Goal: Complete application form

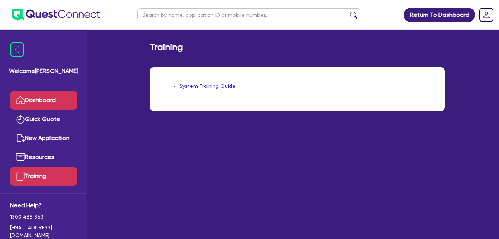
drag, startPoint x: 0, startPoint y: 0, endPoint x: 46, endPoint y: 99, distance: 108.9
click at [46, 99] on link "Dashboard" at bounding box center [43, 100] width 67 height 19
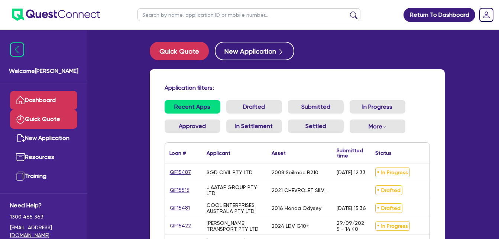
click at [51, 119] on link "Quick Quote" at bounding box center [43, 119] width 67 height 19
select select "Quest Finance - Own Book"
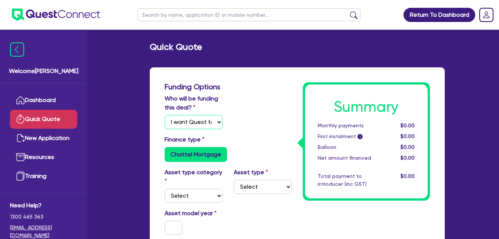
click at [187, 119] on select "Select I will fund 100% I will co-fund with Quest I want Quest to fund 100% Oth…" at bounding box center [194, 122] width 58 height 14
click at [211, 199] on select "Select Cars and light trucks Primary assets Secondary assets Tertiary assets" at bounding box center [194, 195] width 58 height 14
select select "CARS_AND_LIGHT_TRUCKS"
click at [165, 188] on select "Select Cars and light trucks Primary assets Secondary assets Tertiary assets" at bounding box center [194, 195] width 58 height 14
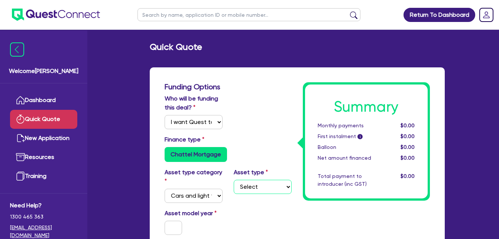
click at [246, 193] on select "Select Passenger vehicles Vans and utes Light trucks up to 4.5 tonne" at bounding box center [263, 187] width 58 height 14
select select "VANS_AND_UTES"
click at [234, 180] on select "Select Passenger vehicles Vans and utes Light trucks up to 4.5 tonne" at bounding box center [263, 187] width 58 height 14
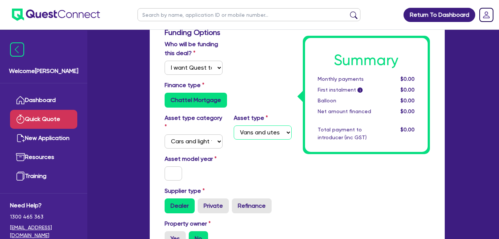
scroll to position [70, 0]
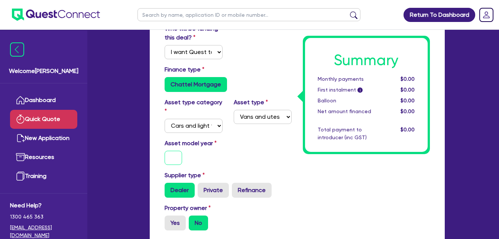
click at [173, 160] on input "text" at bounding box center [174, 158] width 18 height 14
type input "2021"
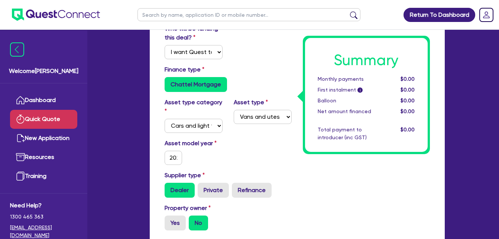
scroll to position [268, 0]
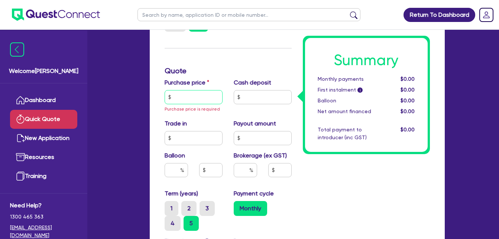
click at [190, 94] on input "text" at bounding box center [194, 97] width 58 height 14
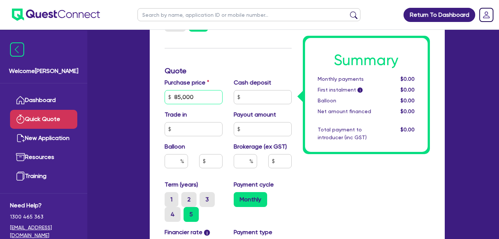
type input "85,000"
click at [266, 97] on input "text" at bounding box center [263, 97] width 58 height 14
type input "17,000"
click at [170, 162] on input "text" at bounding box center [176, 161] width 23 height 14
click at [241, 157] on input "text" at bounding box center [245, 161] width 23 height 14
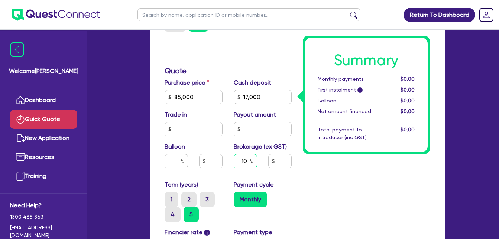
type input "10"
click at [308, 170] on div "Summary Monthly payments $0.00 First instalment i $0.00 Balloon $0.00 Net amoun…" at bounding box center [366, 87] width 138 height 546
click at [264, 190] on div "Payment cycle Monthly" at bounding box center [262, 201] width 69 height 42
click at [190, 214] on label "5" at bounding box center [191, 214] width 15 height 15
click at [188, 212] on input "5" at bounding box center [186, 209] width 5 height 5
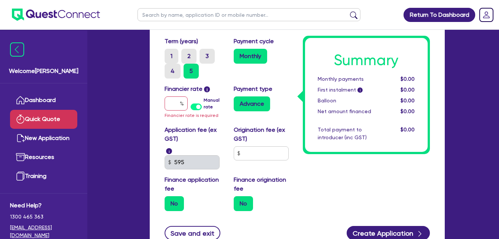
scroll to position [402, 0]
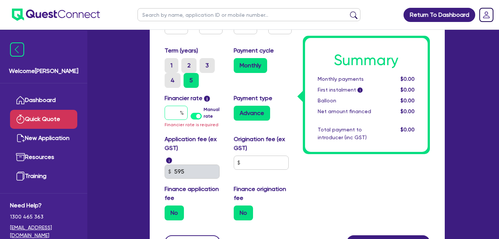
click at [170, 111] on input "text" at bounding box center [176, 113] width 23 height 14
click at [204, 117] on label "Manual rate" at bounding box center [213, 112] width 19 height 13
click at [0, 0] on input "Manual rate" at bounding box center [0, 0] width 0 height 0
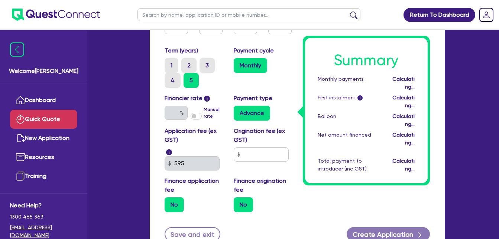
type input "6,800"
type input "17.95"
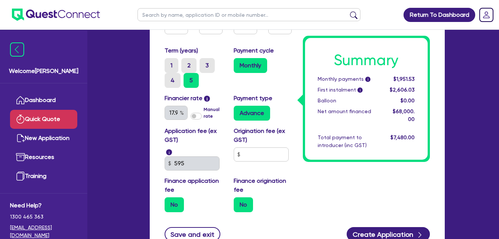
scroll to position [465, 0]
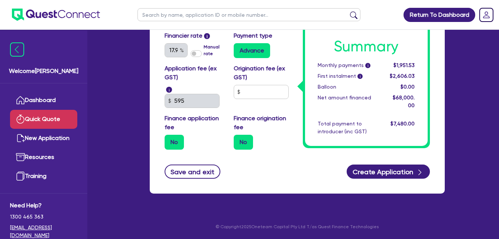
click at [239, 142] on label "No" at bounding box center [243, 142] width 19 height 15
click at [239, 139] on input "No" at bounding box center [236, 137] width 5 height 5
click at [261, 143] on div "No" at bounding box center [263, 142] width 58 height 15
click at [194, 142] on div "No" at bounding box center [194, 142] width 58 height 15
click at [172, 141] on label "No" at bounding box center [174, 142] width 19 height 15
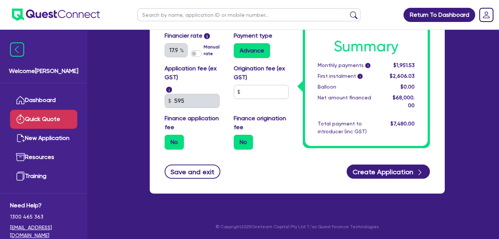
click at [170, 139] on input "No" at bounding box center [167, 137] width 5 height 5
click at [185, 141] on div "No" at bounding box center [194, 142] width 58 height 15
click at [252, 94] on input "text" at bounding box center [261, 92] width 55 height 14
type input "6,800"
type input "2"
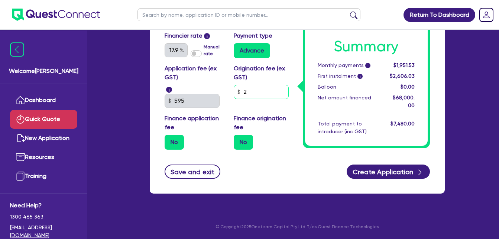
type input "6,800"
type input "20"
type input "6,800"
type input "200"
type input "6,800"
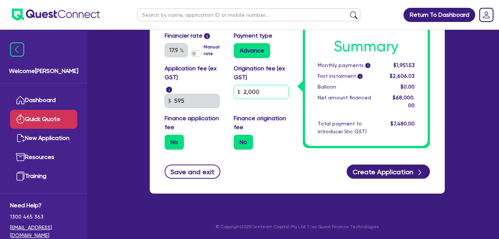
type input "2,000"
click at [272, 112] on div "Application fee (ex GST) i 595 Origination fee (ex GST) 2,000 Finance applicati…" at bounding box center [228, 109] width 138 height 91
drag, startPoint x: 274, startPoint y: 92, endPoint x: 200, endPoint y: 83, distance: 74.9
click at [200, 83] on div "Application fee (ex GST) i 595 Origination fee (ex GST) 2,000 Finance applicati…" at bounding box center [228, 109] width 138 height 91
type input "6,800"
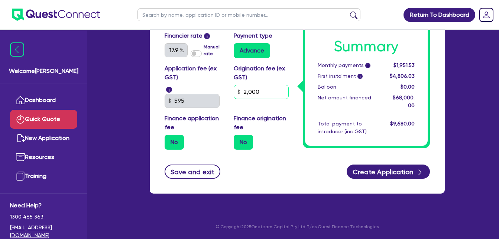
type input "9"
type input "6,800"
type input "99"
type input "6,800"
type input "990"
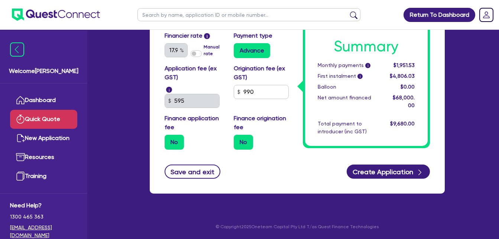
click at [273, 123] on label "Finance origination fee" at bounding box center [263, 123] width 58 height 18
drag, startPoint x: 275, startPoint y: 95, endPoint x: 159, endPoint y: 71, distance: 117.7
click at [160, 72] on div "Application fee (ex GST) i 595 Origination fee (ex GST) 990 Finance application…" at bounding box center [228, 109] width 138 height 91
type input "6,800"
type input "0"
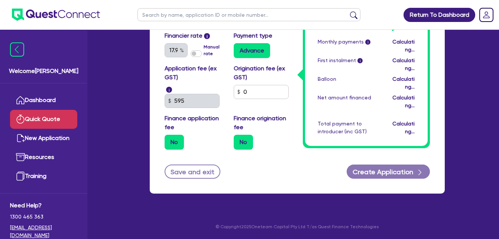
click at [269, 121] on label "Finance origination fee" at bounding box center [263, 123] width 58 height 18
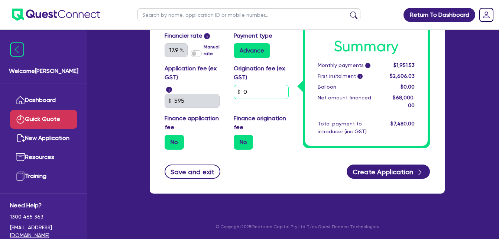
click at [268, 93] on input "0" at bounding box center [261, 92] width 55 height 14
drag, startPoint x: 268, startPoint y: 93, endPoint x: 223, endPoint y: 88, distance: 44.5
click at [223, 88] on div "Application fee (ex GST) i 595 Origination fee (ex GST) 0 Finance application f…" at bounding box center [228, 109] width 138 height 91
type input "6,800"
type input "9"
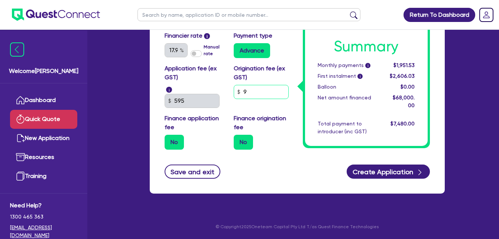
type input "6,800"
type input "99"
type input "6,800"
type input "990"
click at [280, 130] on label "Finance origination fee" at bounding box center [263, 123] width 58 height 18
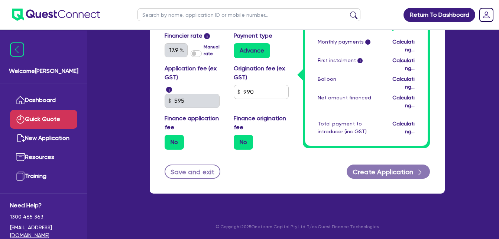
type input "6,800"
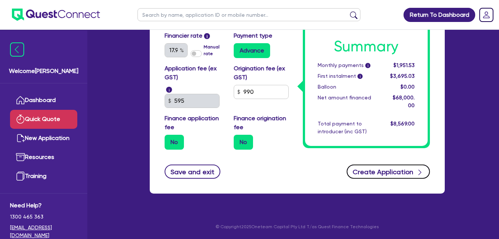
click at [396, 171] on button "Create Application" at bounding box center [388, 171] width 83 height 14
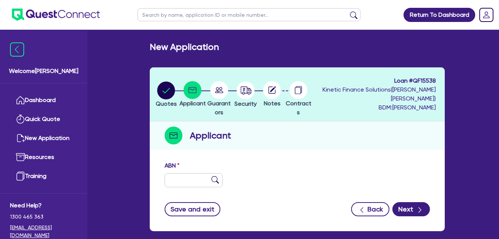
click at [183, 190] on div "ABN" at bounding box center [297, 177] width 277 height 32
click at [184, 183] on input "text" at bounding box center [194, 180] width 58 height 14
paste input "40 676 332 531"
type input "40 676 332 531"
click at [213, 178] on img at bounding box center [215, 179] width 7 height 7
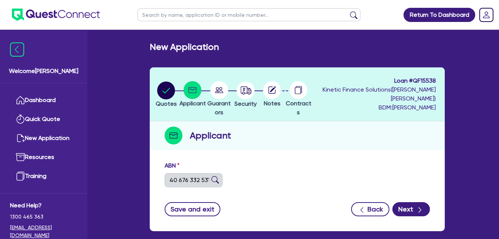
type input "JIAATAF GROUP PTY LTD"
select select "COMPANY"
type input "[DATE]"
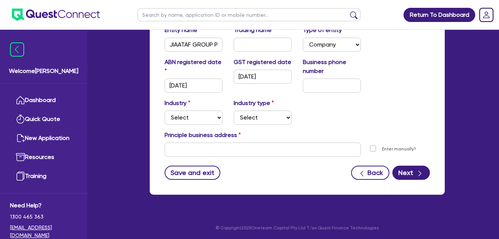
scroll to position [168, 0]
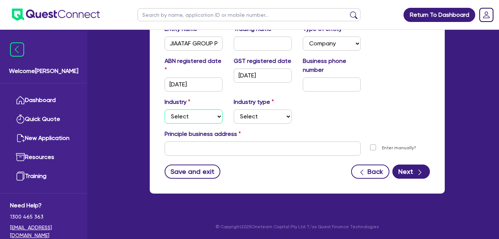
click at [190, 117] on select "Select Accomodation & Food Services Administrative & Support Services Agricultu…" at bounding box center [194, 116] width 58 height 14
select select "BUILDING_CONSTRUCTION"
click at [165, 109] on select "Select Accomodation & Food Services Administrative & Support Services Agricultu…" at bounding box center [194, 116] width 58 height 14
click at [250, 112] on select "Select Trades People Providing Services Direct to Consumers Trades People Provi…" at bounding box center [263, 116] width 58 height 14
select select "TRADES_SERVICES_BUSINESSES_GOVERNMENT"
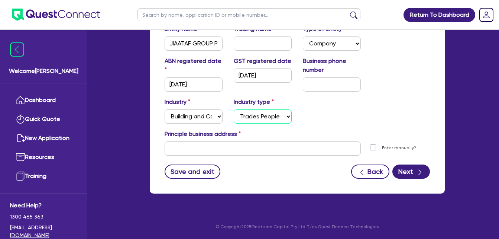
click at [234, 109] on select "Select Trades People Providing Services Direct to Consumers Trades People Provi…" at bounding box center [263, 116] width 58 height 14
click at [243, 149] on input "text" at bounding box center [263, 148] width 196 height 14
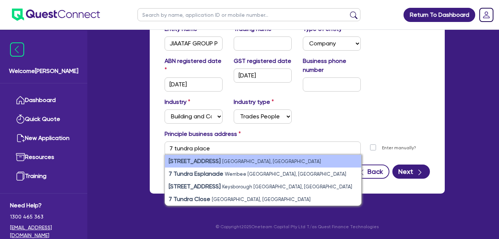
click at [282, 159] on li "[STREET_ADDRESS]" at bounding box center [263, 161] width 196 height 13
type input "[STREET_ADDRESS]"
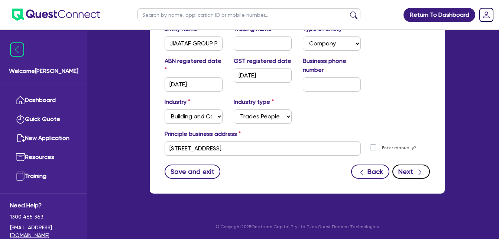
click at [414, 175] on button "Next" at bounding box center [412, 171] width 38 height 14
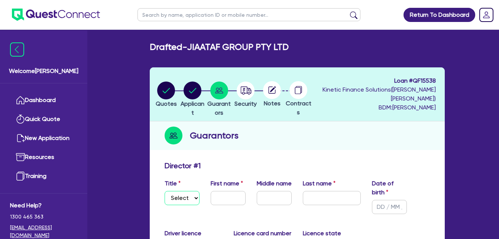
click at [181, 194] on select "Select Mr Mrs Ms Miss Dr" at bounding box center [182, 198] width 35 height 14
select select "MS"
click at [165, 191] on select "Select Mr Mrs Ms Miss Dr" at bounding box center [182, 198] width 35 height 14
click at [224, 197] on input "text" at bounding box center [228, 198] width 35 height 14
type input "[PERSON_NAME]"
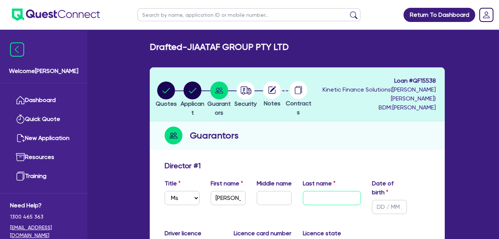
drag, startPoint x: 310, startPoint y: 197, endPoint x: 306, endPoint y: 200, distance: 5.7
click at [310, 197] on input "text" at bounding box center [332, 198] width 58 height 14
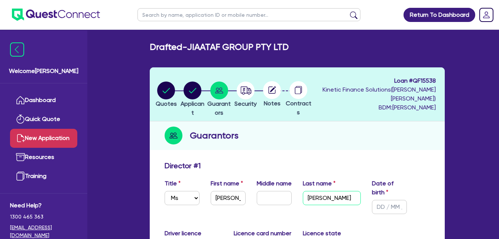
type input "[PERSON_NAME]"
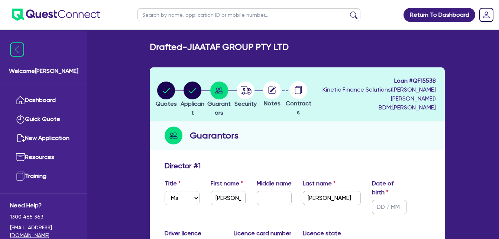
scroll to position [198, 0]
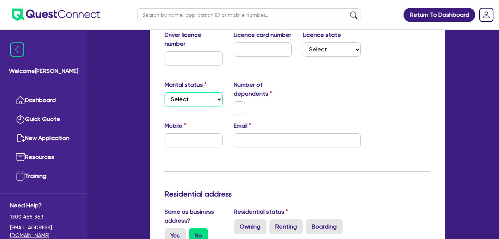
click at [197, 100] on select "Select Single Married De Facto / Partner" at bounding box center [194, 99] width 58 height 14
select select "SINGLE"
click at [165, 92] on select "Select Single Married De Facto / Partner" at bounding box center [194, 99] width 58 height 14
click at [241, 112] on input "text" at bounding box center [240, 108] width 12 height 14
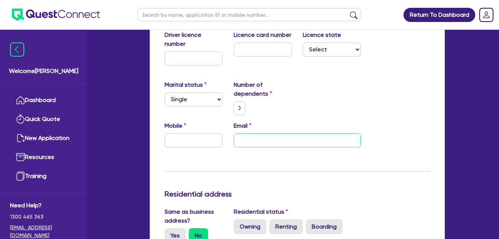
scroll to position [0, 0]
click at [258, 142] on input "email" at bounding box center [297, 140] width 127 height 14
paste input "[PERSON_NAME][EMAIL_ADDRESS][DOMAIN_NAME]"
type input "0"
type input "[PERSON_NAME][EMAIL_ADDRESS][DOMAIN_NAME]"
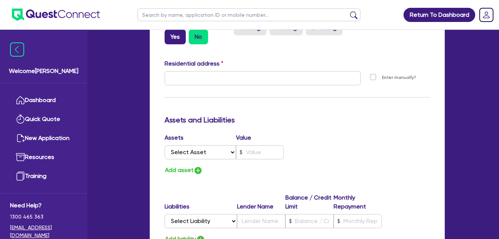
click at [184, 36] on label "Yes" at bounding box center [175, 36] width 21 height 15
click at [170, 34] on input "Yes" at bounding box center [167, 31] width 5 height 5
radio input "true"
type input "0"
type input "[STREET_ADDRESS]"
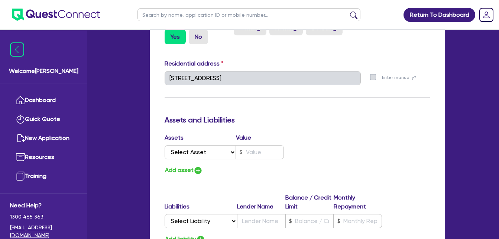
scroll to position [198, 0]
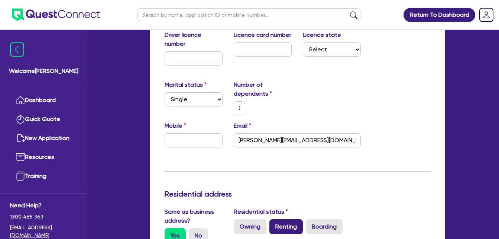
click at [289, 232] on label "Renting" at bounding box center [285, 226] width 33 height 15
click at [274, 224] on input "Renting" at bounding box center [271, 221] width 5 height 5
radio input "true"
type input "0"
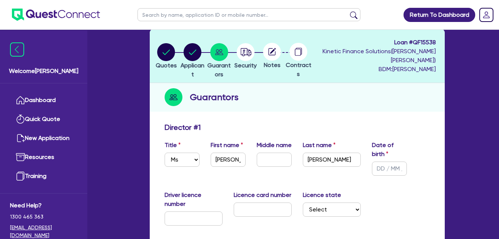
scroll to position [46, 0]
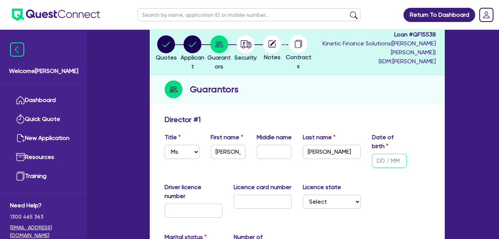
click at [378, 161] on input "text" at bounding box center [389, 161] width 35 height 14
type input "0 / /"
type input "0"
type input "07/ /"
type input "0"
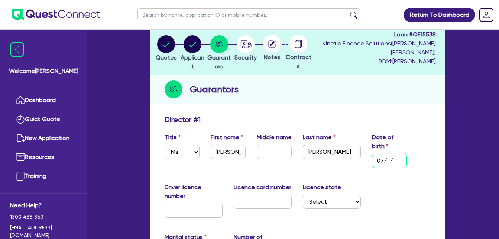
type input "07/0 /"
type input "0"
type input "07/07/"
type input "0"
type input "07/07/1"
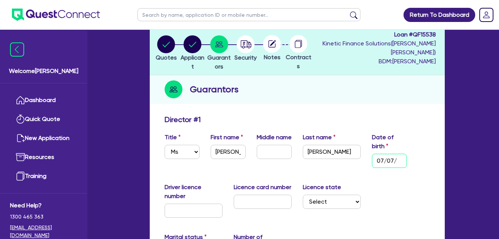
type input "0"
type input "[DATE]"
type input "0"
type input "07/07/198"
type input "0"
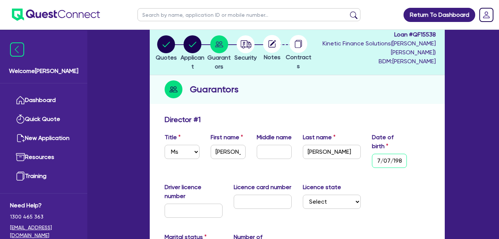
type input "[DATE]"
type input "0"
type input "[DATE]"
click at [194, 210] on input "text" at bounding box center [194, 210] width 58 height 14
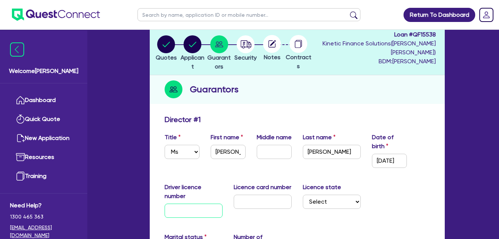
scroll to position [0, 0]
drag, startPoint x: 293, startPoint y: 201, endPoint x: 282, endPoint y: 193, distance: 13.5
click at [282, 193] on div "Driver licence number Licence card number Licence state Select [GEOGRAPHIC_DATA…" at bounding box center [297, 203] width 277 height 41
click at [277, 203] on input "text" at bounding box center [263, 201] width 58 height 14
paste input "2058069138"
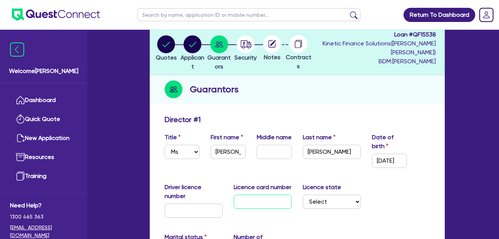
type input "2058069138"
type input "0"
type input "2058069138"
click at [188, 209] on input "text" at bounding box center [194, 210] width 58 height 14
paste input "14646515"
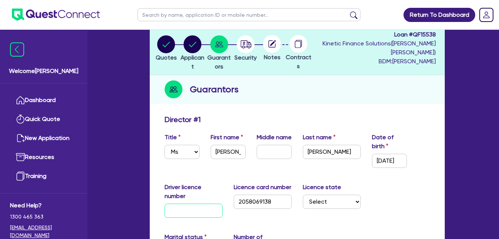
type input "14646515"
type input "0"
type input "14646515"
click at [332, 199] on select "Select [GEOGRAPHIC_DATA] [GEOGRAPHIC_DATA] [GEOGRAPHIC_DATA] [GEOGRAPHIC_DATA] …" at bounding box center [332, 201] width 58 height 14
click at [325, 118] on div "Director # 1" at bounding box center [297, 121] width 277 height 12
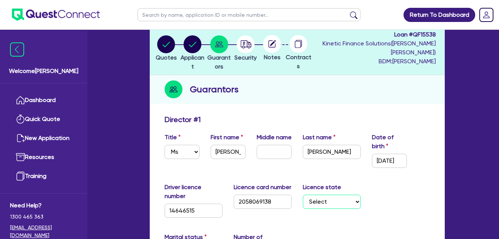
click at [352, 202] on select "Select [GEOGRAPHIC_DATA] [GEOGRAPHIC_DATA] [GEOGRAPHIC_DATA] [GEOGRAPHIC_DATA] …" at bounding box center [332, 201] width 58 height 14
select select "[GEOGRAPHIC_DATA]"
click at [303, 194] on select "Select [GEOGRAPHIC_DATA] [GEOGRAPHIC_DATA] [GEOGRAPHIC_DATA] [GEOGRAPHIC_DATA] …" at bounding box center [332, 201] width 58 height 14
type input "0"
click at [382, 116] on div "Director # 1" at bounding box center [297, 121] width 277 height 12
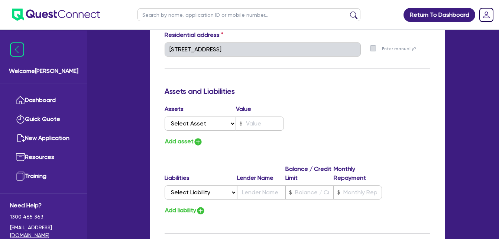
scroll to position [429, 0]
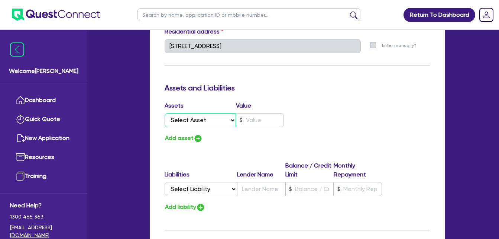
click at [190, 116] on select "Select Asset Cash Property Investment property Vehicle Truck Trailer Equipment …" at bounding box center [201, 120] width 72 height 14
select select "CASH"
click at [165, 113] on select "Select Asset Cash Property Investment property Vehicle Truck Trailer Equipment …" at bounding box center [201, 120] width 72 height 14
drag, startPoint x: 253, startPoint y: 128, endPoint x: 252, endPoint y: 122, distance: 5.7
click at [253, 123] on div "Assets Value Select Asset Cash Property Investment property Vehicle Truck Trail…" at bounding box center [228, 115] width 138 height 29
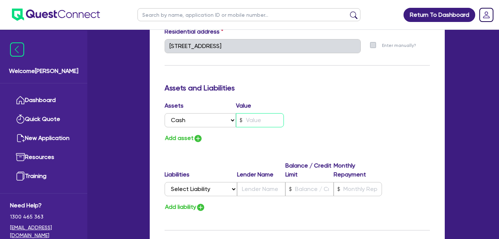
click at [252, 122] on input "text" at bounding box center [260, 120] width 48 height 14
type input "0"
type input "2"
type input "0"
type input "20"
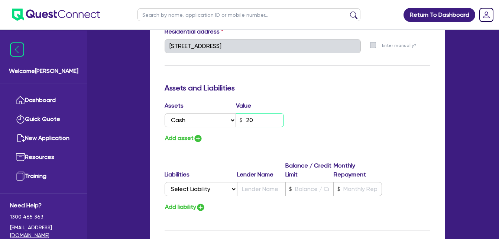
type input "0"
type input "200"
type input "0"
type input "2,000"
type input "0"
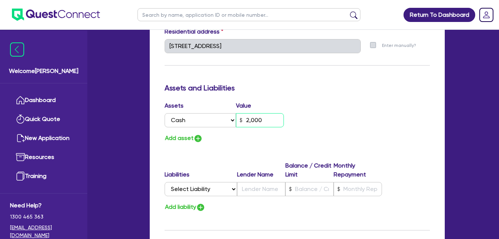
type input "20,000"
type input "0"
type input "200,000"
click at [297, 103] on div "Assets Value Select Asset Cash Property Investment property Vehicle Truck Trail…" at bounding box center [228, 115] width 138 height 29
click at [193, 138] on button "Add asset" at bounding box center [184, 138] width 38 height 10
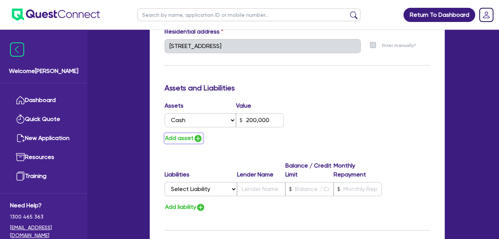
type input "0"
type input "200,000"
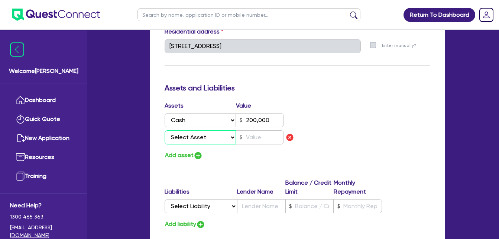
click at [192, 135] on select "Select Asset Cash Property Investment property Vehicle Truck Trailer Equipment …" at bounding box center [201, 137] width 72 height 14
select select "VEHICLE"
click at [165, 130] on select "Select Asset Cash Property Investment property Vehicle Truck Trailer Equipment …" at bounding box center [201, 137] width 72 height 14
type input "0"
type input "200,000"
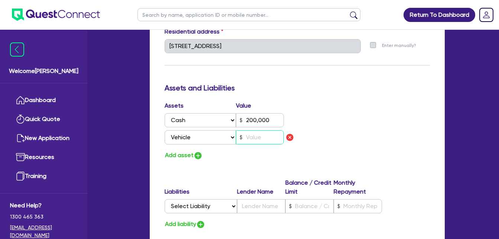
click at [254, 139] on input "text" at bounding box center [260, 137] width 48 height 14
type input "0"
type input "200,000"
type input "5"
type input "0"
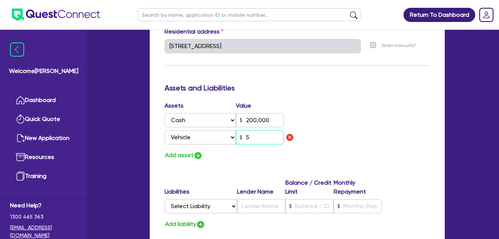
type input "200,000"
type input "50"
type input "0"
type input "200,000"
type input "500"
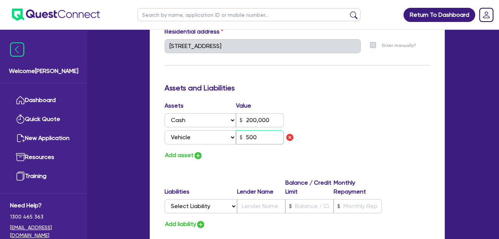
type input "0"
type input "200,000"
type input "50"
type input "0"
type input "200,000"
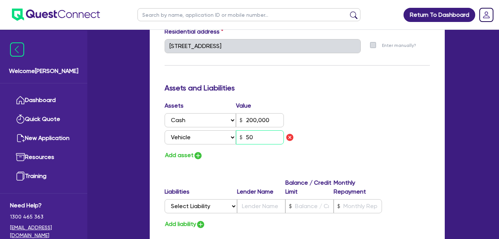
type input "5"
type input "0"
type input "200,000"
type input "0"
type input "200,000"
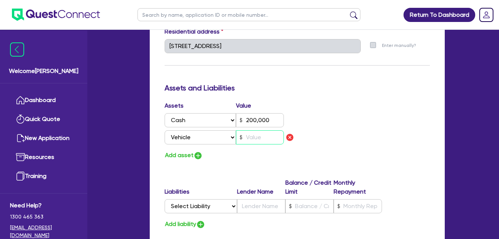
type input "3"
type input "0"
type input "200,000"
type input "35"
type input "0"
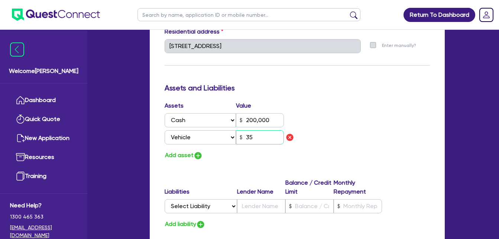
type input "200,000"
type input "350"
type input "0"
type input "200,000"
type input "3,500"
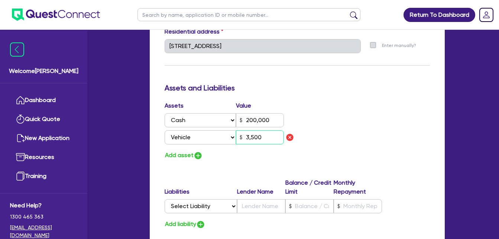
type input "0"
type input "200,000"
type input "35,000"
type input "0"
type input "200,000"
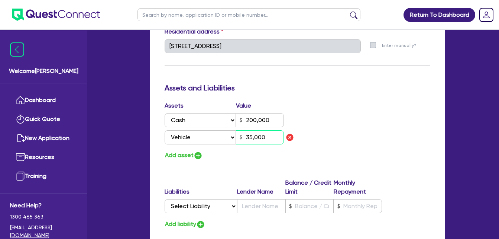
type input "350,000"
type input "0"
type input "200,000"
type input "35,000"
click at [314, 112] on div "Assets Value Select Asset Cash Property Investment property Vehicle Truck Trail…" at bounding box center [297, 130] width 277 height 59
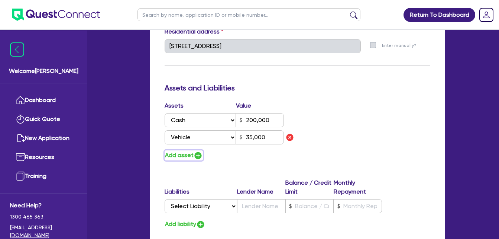
click at [183, 153] on button "Add asset" at bounding box center [184, 155] width 38 height 10
type input "0"
type input "200,000"
type input "35,000"
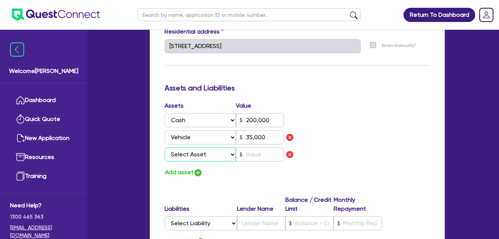
click at [185, 152] on select "Select Asset Cash Property Investment property Vehicle Truck Trailer Equipment …" at bounding box center [201, 154] width 72 height 14
select select "EQUIPMENT"
click at [165, 147] on select "Select Asset Cash Property Investment property Vehicle Truck Trailer Equipment …" at bounding box center [201, 154] width 72 height 14
type input "0"
type input "200,000"
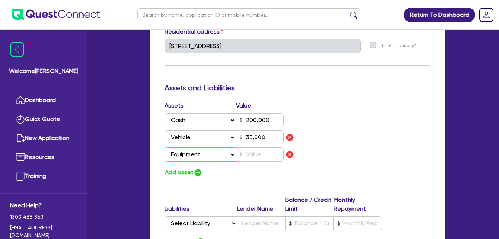
type input "35,000"
click at [248, 156] on input "text" at bounding box center [260, 154] width 48 height 14
type input "0"
type input "200,000"
type input "35,000"
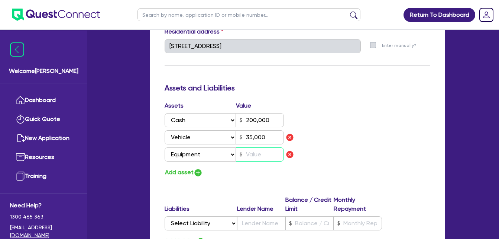
type input "5"
type input "0"
type input "200,000"
type input "35,000"
type input "50"
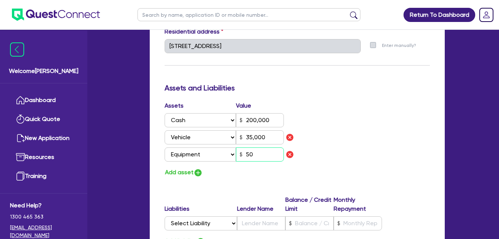
type input "0"
type input "200,000"
type input "35,000"
type input "500"
type input "0"
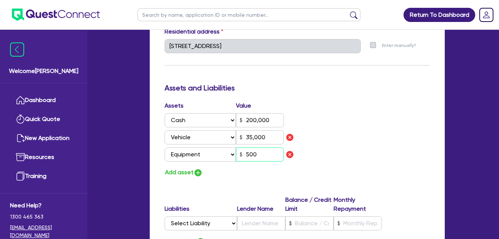
type input "200,000"
type input "35,000"
type input "5,000"
type input "0"
type input "200,000"
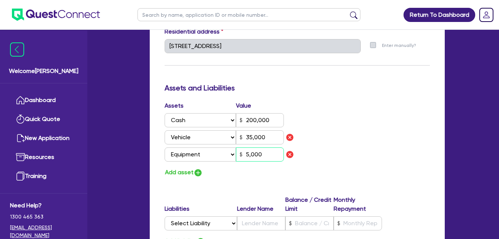
type input "35,000"
type input "50,000"
click at [189, 171] on button "Add asset" at bounding box center [184, 172] width 38 height 10
type input "0"
type input "200,000"
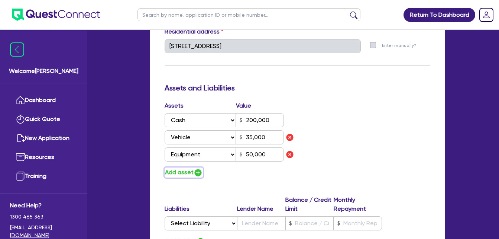
type input "35,000"
type input "50,000"
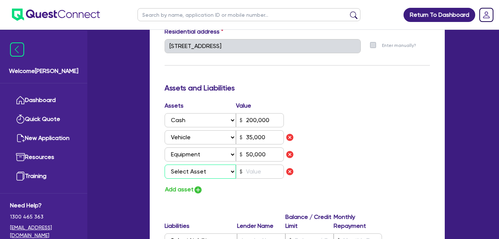
click at [192, 172] on select "Select Asset Cash Property Investment property Vehicle Truck Trailer Equipment …" at bounding box center [201, 171] width 72 height 14
select select "HOUSEHOLD_PERSONAL"
click at [165, 164] on select "Select Asset Cash Property Investment property Vehicle Truck Trailer Equipment …" at bounding box center [201, 171] width 72 height 14
type input "0"
type input "200,000"
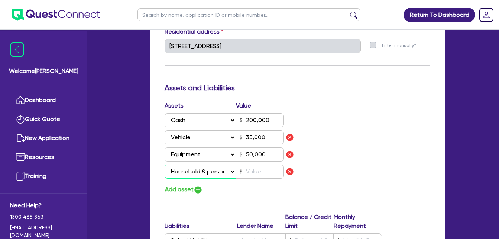
type input "35,000"
type input "50,000"
click at [259, 170] on input "text" at bounding box center [260, 171] width 48 height 14
type input "0"
type input "200,000"
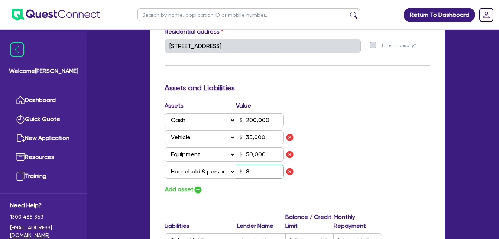
type input "35,000"
type input "50,000"
type input "8"
type input "0"
type input "200,000"
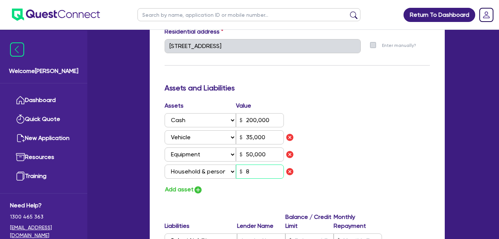
type input "35,000"
type input "50,000"
type input "80"
type input "0"
type input "200,000"
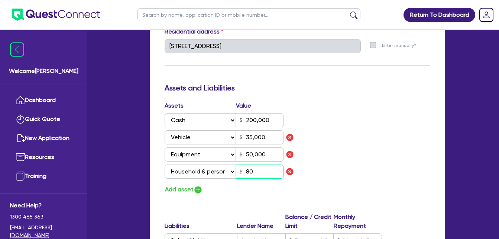
type input "35,000"
type input "50,000"
type input "800"
type input "0"
type input "200,000"
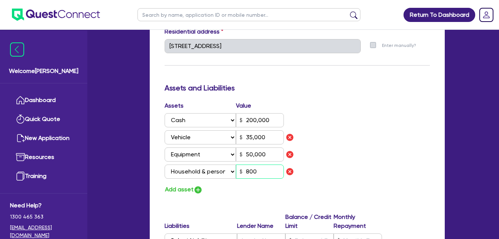
type input "35,000"
type input "50,000"
type input "8,000"
type input "0"
type input "200,000"
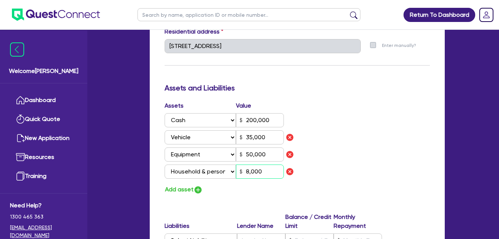
type input "35,000"
type input "50,000"
type input "80,000"
click at [174, 188] on button "Add asset" at bounding box center [184, 189] width 38 height 10
type input "0"
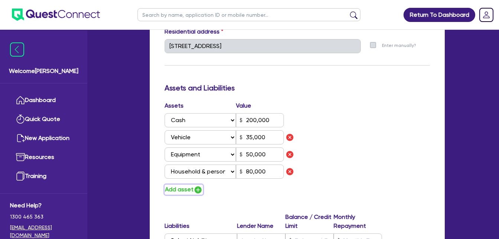
type input "200,000"
type input "35,000"
type input "50,000"
type input "80,000"
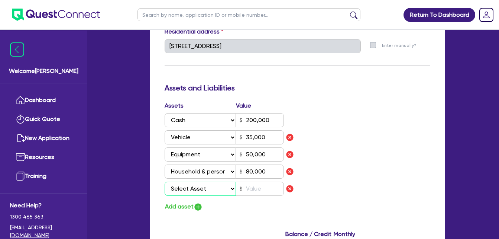
click at [182, 187] on select "Select Asset Cash Property Investment property Vehicle Truck Trailer Equipment …" at bounding box center [201, 188] width 72 height 14
select select "VEHICLE"
click at [165, 181] on select "Select Asset Cash Property Investment property Vehicle Truck Trailer Equipment …" at bounding box center [201, 188] width 72 height 14
click at [252, 188] on input "text" at bounding box center [260, 188] width 48 height 14
click at [315, 168] on div "Assets Value Select Asset Cash Property Investment property Vehicle Truck Trail…" at bounding box center [297, 156] width 277 height 110
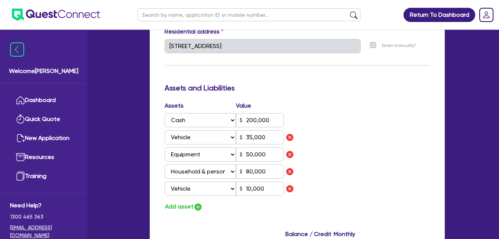
scroll to position [627, 0]
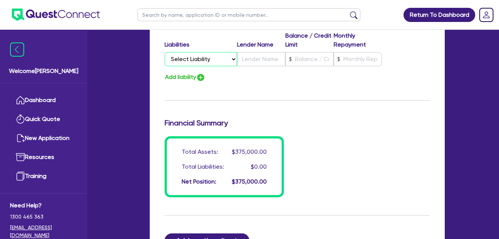
click at [193, 56] on select "Select Liability Credit card Mortgage Investment property loan Vehicle loan Tru…" at bounding box center [201, 59] width 72 height 14
click at [165, 52] on select "Select Liability Credit card Mortgage Investment property loan Vehicle loan Tru…" at bounding box center [201, 59] width 72 height 14
click at [255, 58] on input "text" at bounding box center [261, 59] width 48 height 14
click at [312, 61] on input "text" at bounding box center [309, 59] width 48 height 14
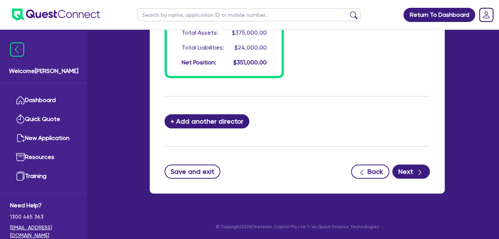
scroll to position [548, 0]
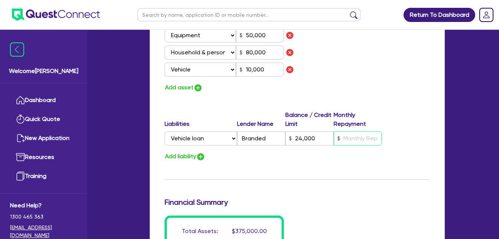
click at [368, 137] on input "text" at bounding box center [358, 138] width 48 height 14
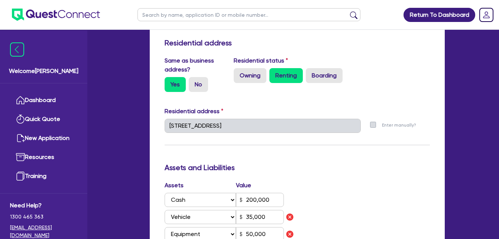
scroll to position [151, 0]
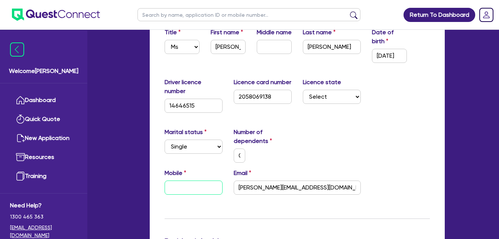
click at [177, 192] on input "text" at bounding box center [194, 187] width 58 height 14
click at [200, 191] on input "text" at bounding box center [194, 187] width 58 height 14
paste input "0478 325 656"
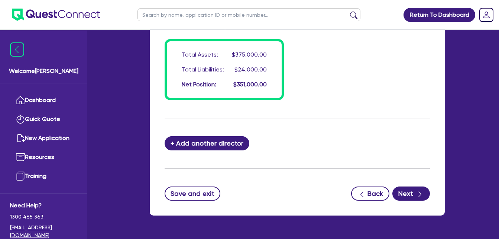
scroll to position [746, 0]
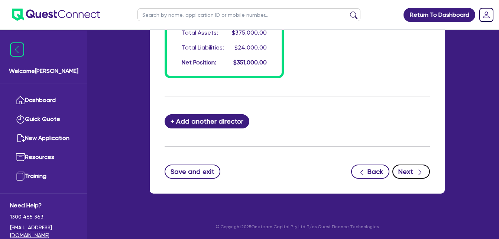
click at [423, 170] on icon "button" at bounding box center [419, 171] width 7 height 7
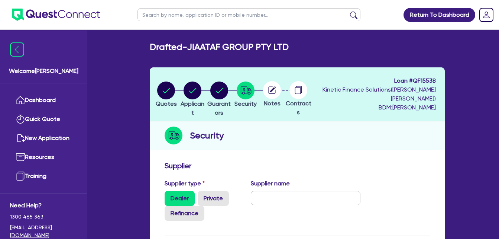
scroll to position [198, 0]
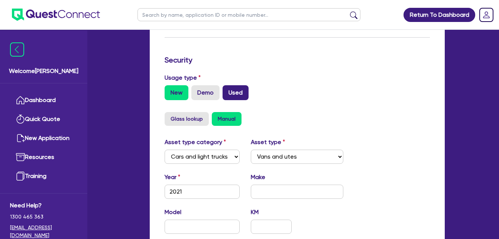
click at [240, 93] on label "Used" at bounding box center [236, 92] width 26 height 15
click at [227, 90] on input "Used" at bounding box center [225, 87] width 5 height 5
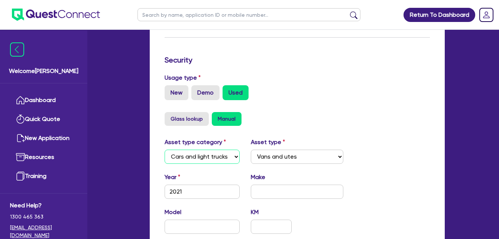
click at [213, 155] on select "Select Cars and light trucks Primary assets Secondary assets Tertiary assets" at bounding box center [202, 156] width 75 height 14
click at [192, 116] on button "Glass lookup" at bounding box center [187, 119] width 44 height 14
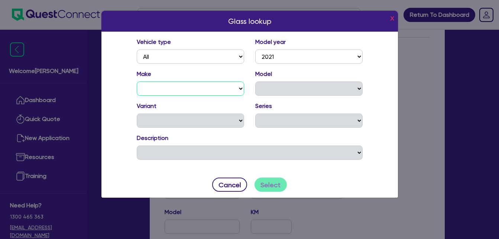
click at [165, 89] on select "ABARTH ALFA ROMEO ALPINE ASTON [PERSON_NAME] AUDI BENTLEY BMW ALPINA BMW BYD CA…" at bounding box center [190, 88] width 107 height 14
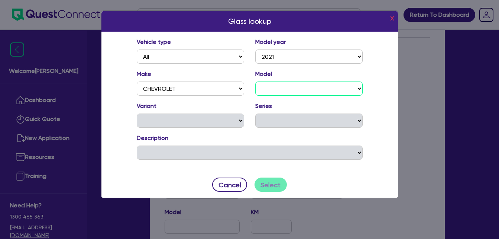
click at [274, 84] on select "CAMARO CORVETTE SILVERADO" at bounding box center [308, 88] width 107 height 14
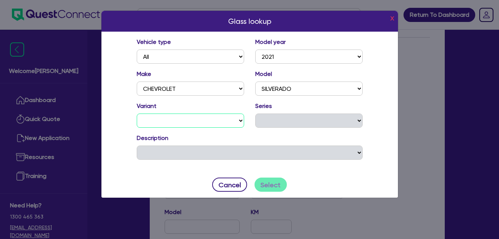
click at [222, 122] on select "1500 LT TRAIL BOSS 1500 LTZ PREMIUM EDITION 1500 LTZ PREMIUM TECH PACK 2500 WT …" at bounding box center [190, 120] width 107 height 14
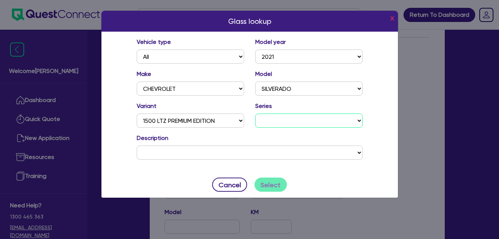
click at [290, 123] on select "MY20 MY21" at bounding box center [308, 120] width 107 height 14
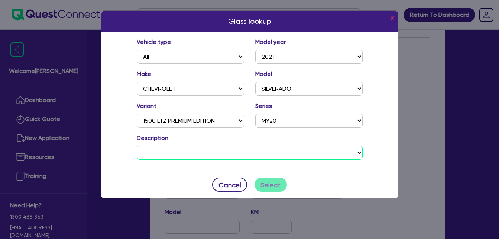
click at [281, 151] on select "CHEVROLET SILVERADO 1500 LTZ PREMIUM EDITION MY20 CREW CAB UTILITY V8 6162 cc D…" at bounding box center [250, 152] width 226 height 14
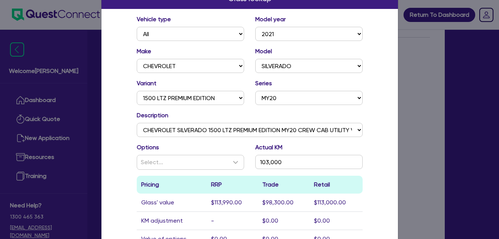
scroll to position [0, 0]
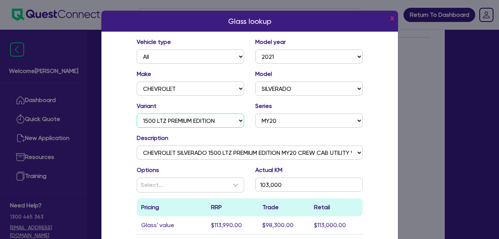
click at [209, 120] on select "1500 LT TRAIL BOSS 1500 LTZ PREMIUM EDITION 1500 LTZ PREMIUM TECH PACK 2500 WT …" at bounding box center [190, 120] width 107 height 14
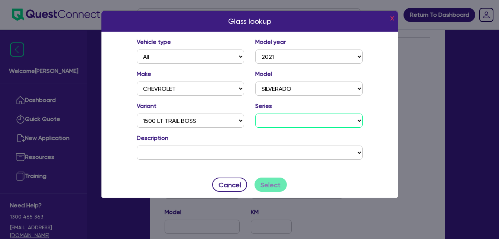
click at [301, 119] on select "MY21 T1 MY21.5" at bounding box center [308, 120] width 107 height 14
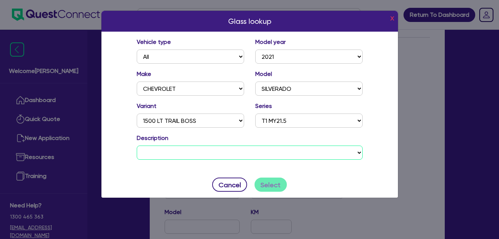
drag, startPoint x: 301, startPoint y: 127, endPoint x: 290, endPoint y: 153, distance: 27.9
click at [290, 153] on select "CHEVROLET SILVERADO 1500 LT TRAIL BOSS T1 MY21.5 CREW CAB UTILITY V8 6162 cc DI…" at bounding box center [250, 152] width 226 height 14
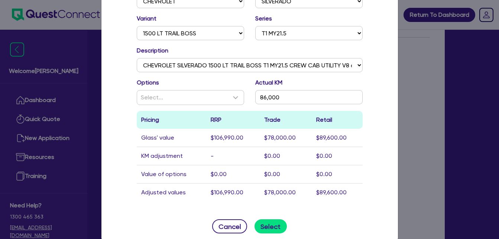
scroll to position [99, 0]
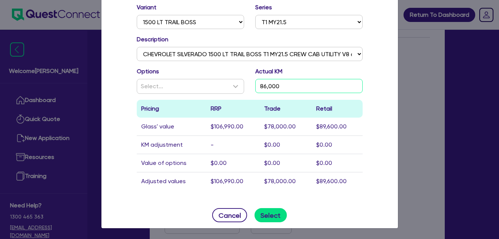
drag, startPoint x: 287, startPoint y: 85, endPoint x: 222, endPoint y: 77, distance: 65.1
click at [218, 84] on div "Options Select... Actual KM 86,000" at bounding box center [249, 83] width 237 height 33
click at [120, 96] on div "Glass lookup x Vehicle type All Model year [DATE] 2024 2023 2022 2021 2020 2019…" at bounding box center [249, 70] width 297 height 316
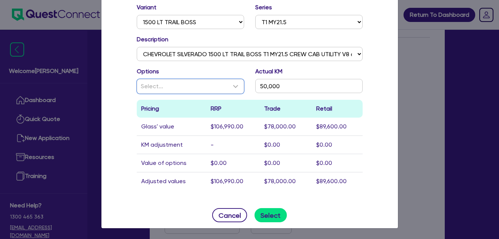
click at [168, 90] on div "Select..." at bounding box center [186, 86] width 90 height 9
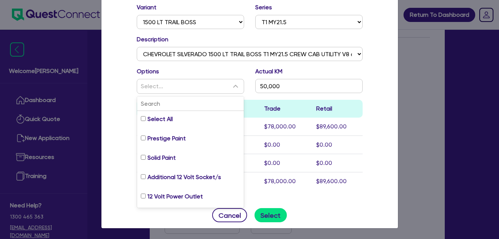
click at [118, 92] on div "Vehicle type All Model year [DATE] 2024 2023 2022 2021 2020 2019 2018 2017 2016…" at bounding box center [249, 67] width 297 height 269
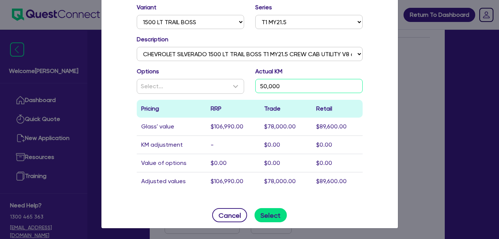
click at [261, 87] on input "50,000" at bounding box center [308, 86] width 107 height 14
click at [387, 152] on div "Glass lookup x Vehicle type All Model year [DATE] 2024 2023 2022 2021 2020 2019…" at bounding box center [249, 70] width 297 height 316
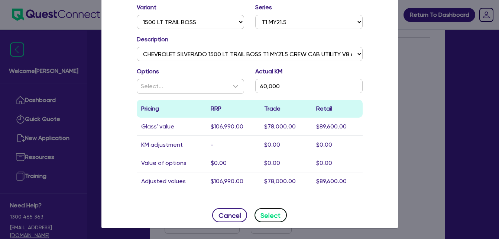
click at [265, 213] on button "Select" at bounding box center [271, 215] width 32 height 14
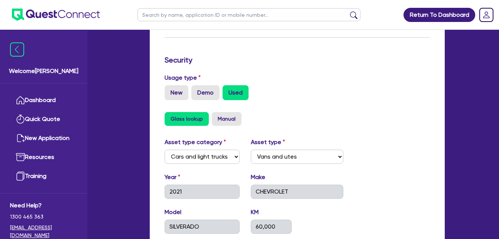
scroll to position [387, 0]
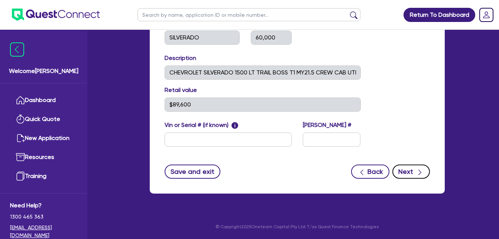
click at [403, 174] on button "Next" at bounding box center [412, 171] width 38 height 14
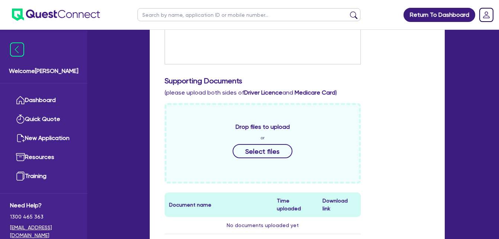
scroll to position [397, 0]
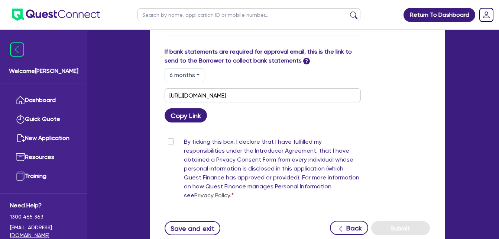
click at [198, 137] on label "By ticking this box, I declare that I have fulfilled my responsibilities under …" at bounding box center [272, 169] width 177 height 65
click at [171, 137] on input "By ticking this box, I declare that I have fulfilled my responsibilities under …" at bounding box center [168, 140] width 6 height 7
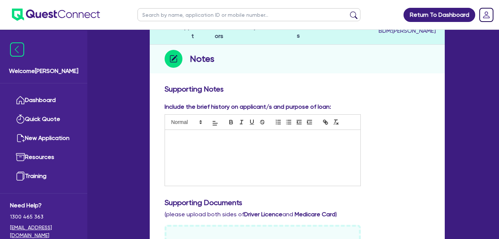
scroll to position [0, 0]
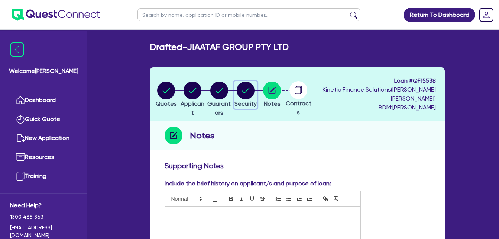
click at [255, 91] on circle "button" at bounding box center [246, 90] width 18 height 18
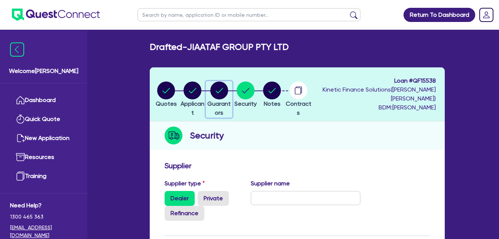
click at [228, 89] on circle "button" at bounding box center [219, 90] width 18 height 18
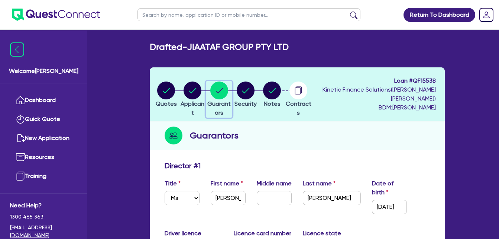
scroll to position [198, 0]
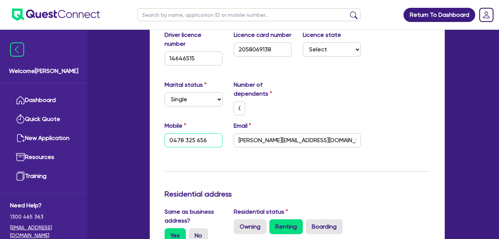
drag, startPoint x: 180, startPoint y: 138, endPoint x: 130, endPoint y: 135, distance: 49.9
click at [385, 107] on div "Marital status Select [DEMOGRAPHIC_DATA] Married De Facto / Partner Number of d…" at bounding box center [297, 100] width 277 height 41
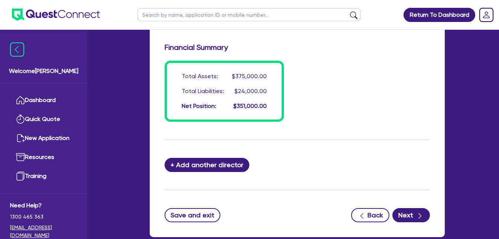
scroll to position [746, 0]
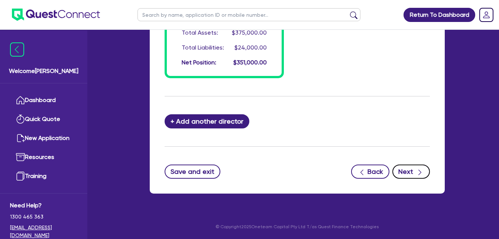
click at [414, 169] on button "Next" at bounding box center [412, 171] width 38 height 14
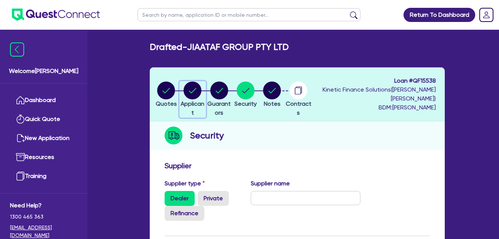
click at [201, 92] on circle "button" at bounding box center [193, 90] width 18 height 18
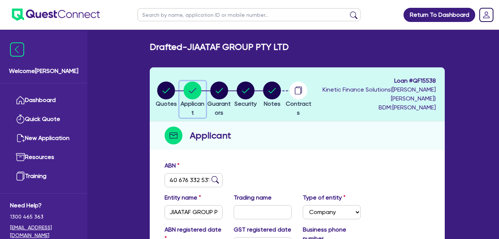
scroll to position [168, 0]
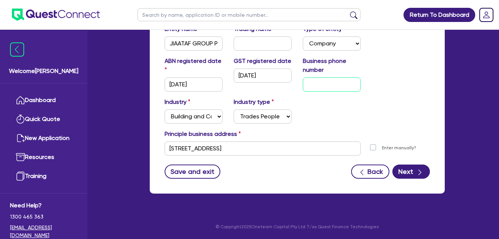
click at [354, 85] on input "text" at bounding box center [332, 84] width 58 height 14
paste input "04 7734 4787"
click at [384, 77] on div "ABN registered date [DATE] GST registered date [DATE] Business phone number [PH…" at bounding box center [297, 77] width 277 height 41
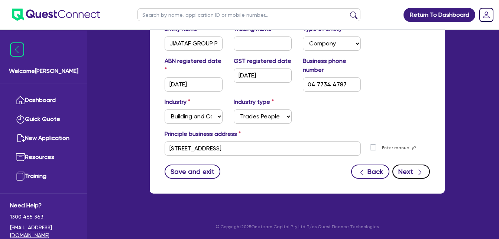
click at [415, 175] on button "Next" at bounding box center [412, 171] width 38 height 14
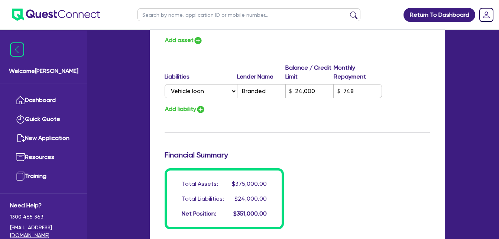
scroll to position [746, 0]
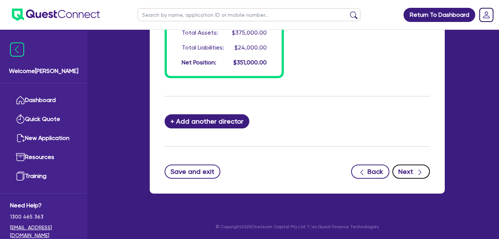
click at [414, 174] on button "Next" at bounding box center [412, 171] width 38 height 14
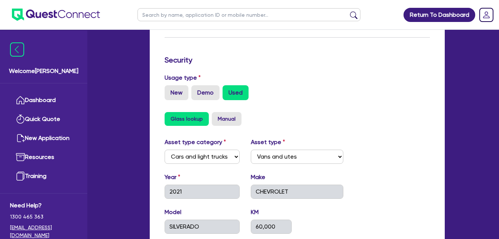
scroll to position [387, 0]
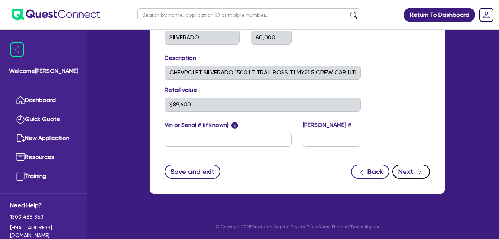
click at [419, 170] on icon "button" at bounding box center [420, 173] width 3 height 6
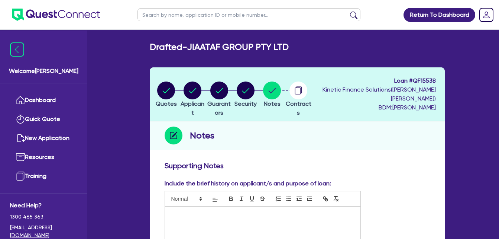
scroll to position [198, 0]
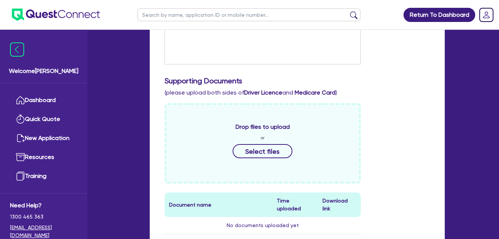
click at [273, 48] on div at bounding box center [263, 36] width 196 height 56
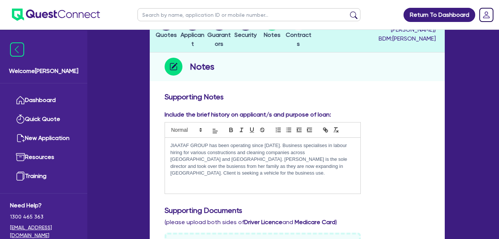
scroll to position [79, 0]
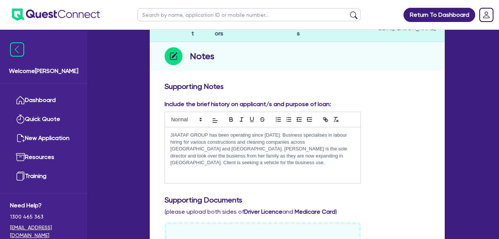
click at [322, 138] on p "JIAATAF GROUP has been operating since [DATE]. Business specialises in labour h…" at bounding box center [263, 149] width 184 height 34
drag, startPoint x: 335, startPoint y: 154, endPoint x: 241, endPoint y: 155, distance: 93.7
click at [237, 155] on p "JIAATAF GROUP has been operating since [DATE]. Business specializes in labor hi…" at bounding box center [263, 149] width 184 height 34
click at [316, 157] on p "JIAATAF GROUP has been operating since [DATE]. Business specializes in labor hi…" at bounding box center [263, 149] width 184 height 34
click at [319, 156] on p "JIAATAF GROUP has been operating since [DATE]. Business specializes in labor hi…" at bounding box center [263, 152] width 184 height 41
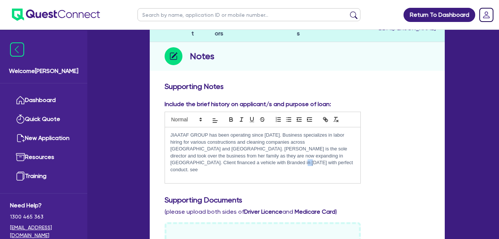
drag, startPoint x: 236, startPoint y: 163, endPoint x: 207, endPoint y: 164, distance: 29.4
click at [207, 164] on p "JIAATAF GROUP has been operating since [DATE]. Business specializes in labor hi…" at bounding box center [263, 152] width 184 height 41
click at [224, 168] on div "JIAATAF GROUP has been operating since [DATE]. Business specializes in labor hi…" at bounding box center [263, 155] width 196 height 56
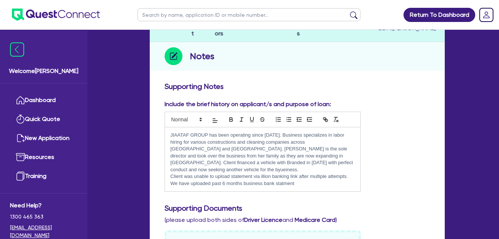
click at [345, 152] on p "JIAATAF GROUP has been operating since [DATE]. Business specializes in labor hi…" at bounding box center [263, 152] width 184 height 41
click at [310, 173] on p "Client was unable to upload statement via illion banking link after multiple at…" at bounding box center [263, 180] width 184 height 14
drag, startPoint x: 189, startPoint y: 175, endPoint x: 163, endPoint y: 177, distance: 25.7
click at [163, 177] on div "Include the brief history on applicant/s and purpose of loan: JIAATAF GROUP has…" at bounding box center [262, 146] width 207 height 92
click at [310, 176] on p "Client was unable to upload statement via illion banking link after trying mult…" at bounding box center [263, 180] width 184 height 14
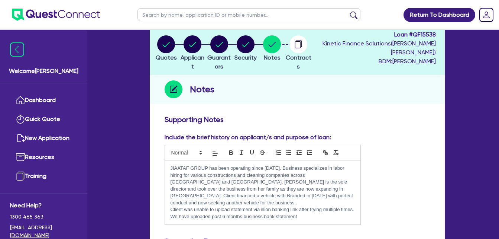
scroll to position [0, 0]
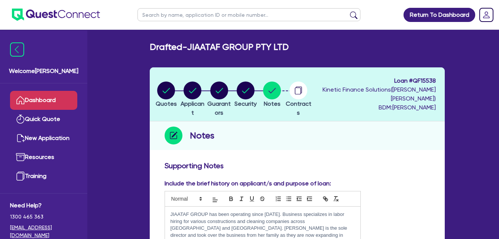
click at [33, 96] on link "Dashboard" at bounding box center [43, 100] width 67 height 19
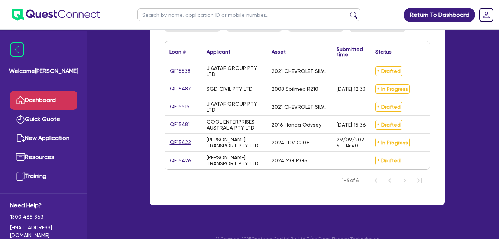
scroll to position [88, 0]
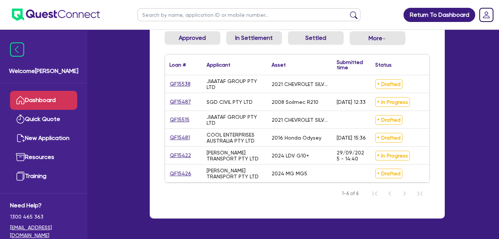
click at [298, 118] on div "2021 CHEVROLET SILVERADO" at bounding box center [300, 120] width 56 height 6
click at [186, 119] on link "QF15515" at bounding box center [180, 119] width 20 height 9
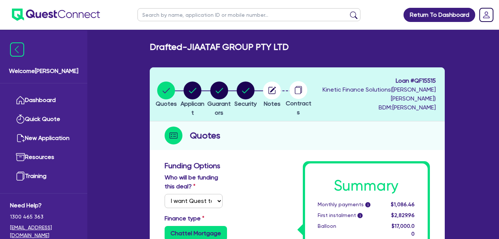
click at [307, 92] on circle at bounding box center [299, 90] width 18 height 18
click at [281, 93] on circle "button" at bounding box center [272, 90] width 18 height 18
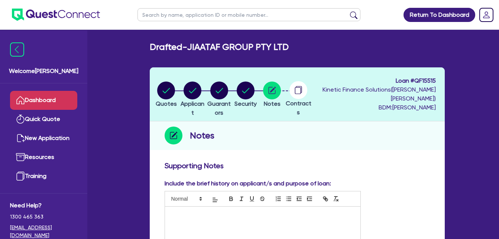
click at [49, 101] on link "Dashboard" at bounding box center [43, 100] width 67 height 19
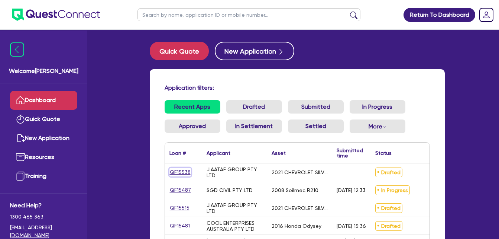
click at [182, 169] on link "QF15538" at bounding box center [181, 172] width 22 height 9
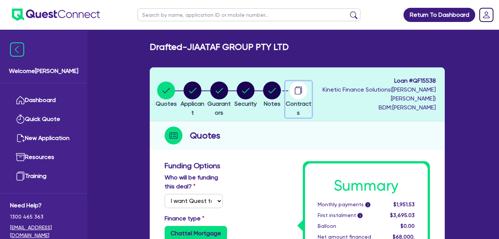
click at [307, 93] on circle "button" at bounding box center [299, 90] width 18 height 18
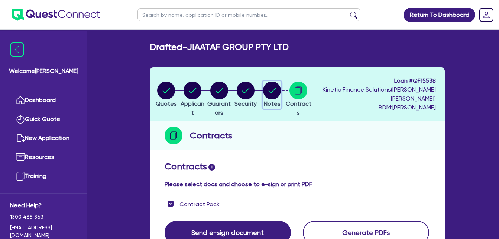
click at [281, 99] on button "Notes" at bounding box center [272, 95] width 19 height 28
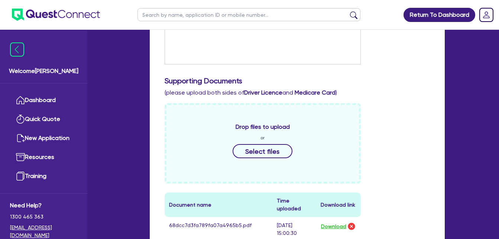
scroll to position [397, 0]
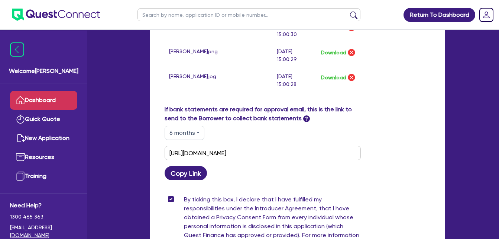
click at [46, 98] on link "Dashboard" at bounding box center [43, 100] width 67 height 19
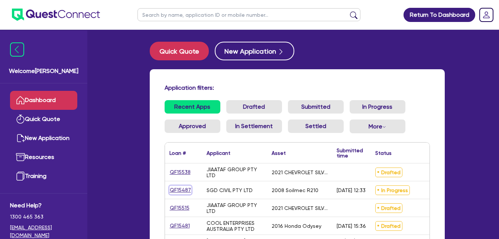
click at [182, 190] on link "QF15487" at bounding box center [181, 189] width 22 height 9
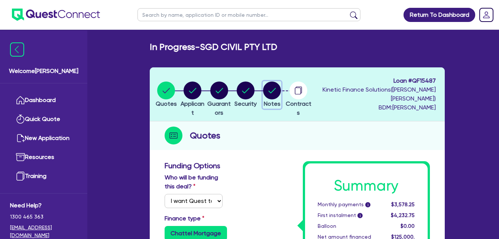
click at [281, 94] on circle "button" at bounding box center [272, 90] width 18 height 18
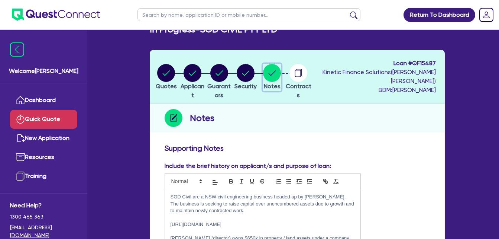
scroll to position [10, 0]
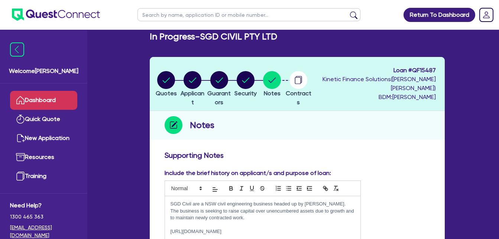
click at [52, 100] on link "Dashboard" at bounding box center [43, 100] width 67 height 19
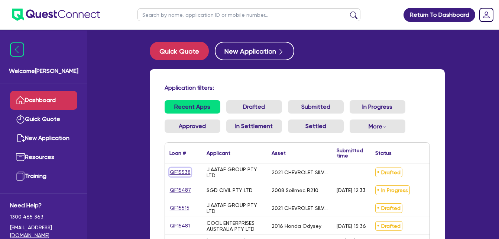
click at [175, 171] on link "QF15538" at bounding box center [181, 172] width 22 height 9
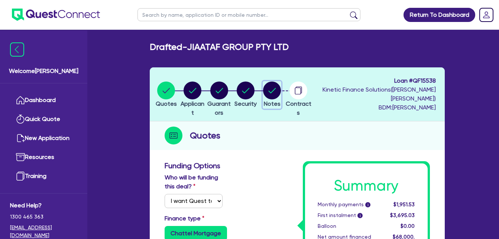
click at [281, 102] on span "Notes" at bounding box center [272, 103] width 17 height 7
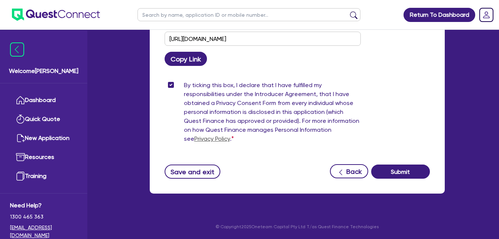
scroll to position [313, 0]
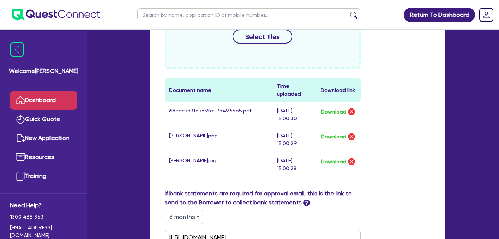
click at [31, 99] on link "Dashboard" at bounding box center [43, 100] width 67 height 19
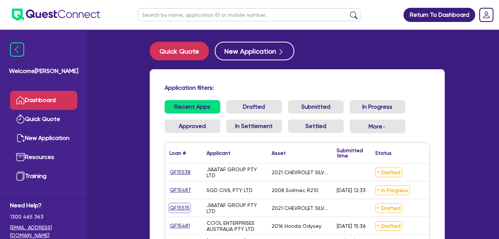
click at [181, 205] on link "QF15515" at bounding box center [180, 207] width 20 height 9
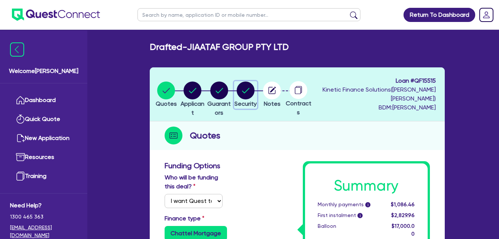
click at [255, 92] on circle "button" at bounding box center [246, 90] width 18 height 18
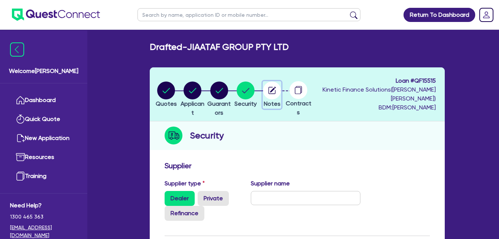
click at [276, 90] on icon "button" at bounding box center [273, 90] width 6 height 6
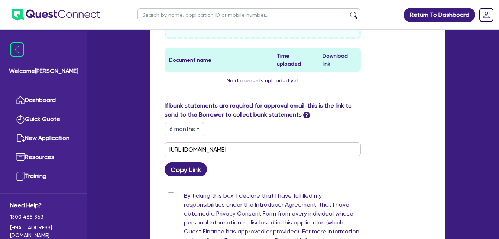
scroll to position [247, 0]
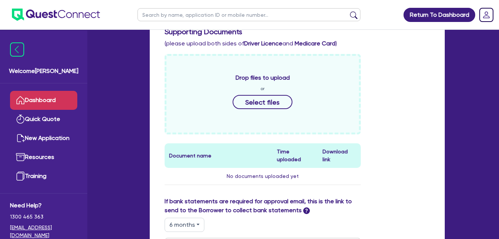
click at [39, 101] on link "Dashboard" at bounding box center [43, 100] width 67 height 19
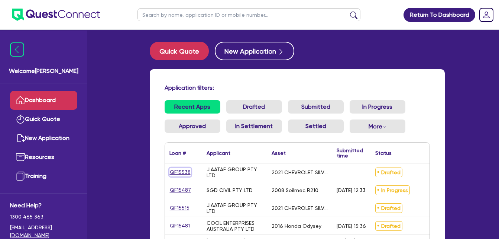
click at [178, 168] on link "QF15538" at bounding box center [181, 172] width 22 height 9
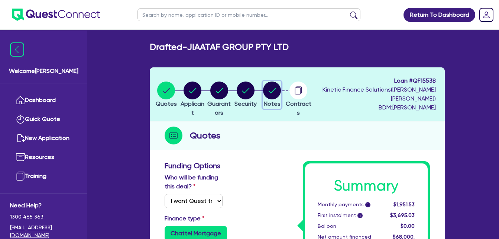
click at [281, 91] on circle "button" at bounding box center [272, 90] width 18 height 18
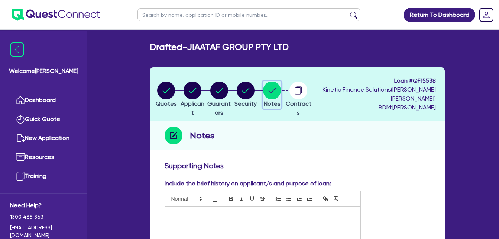
scroll to position [198, 0]
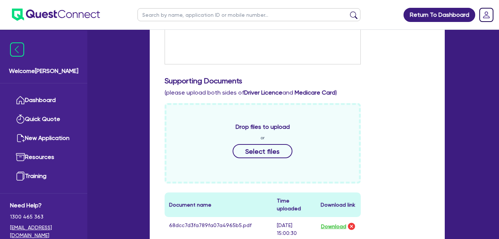
click at [404, 117] on div "Drop files to upload or Select files Document name Time uploaded Download link …" at bounding box center [297, 203] width 277 height 200
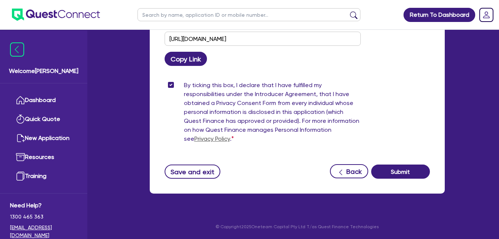
scroll to position [0, 0]
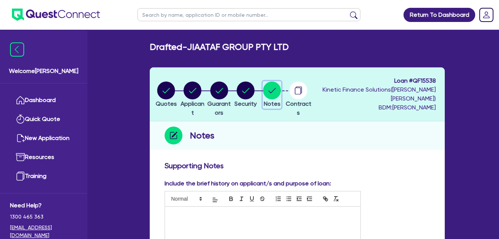
click at [281, 85] on circle "button" at bounding box center [272, 90] width 18 height 18
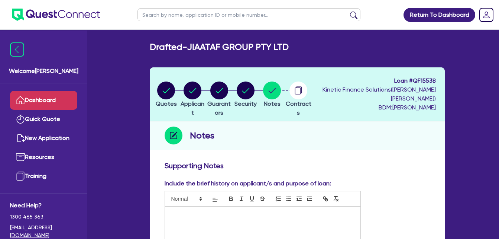
click at [25, 99] on icon at bounding box center [20, 100] width 9 height 9
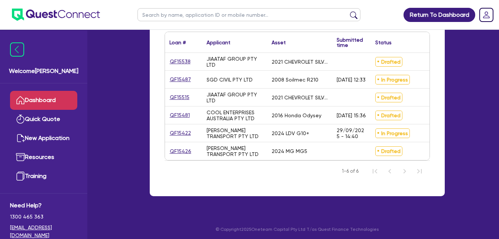
scroll to position [119, 0]
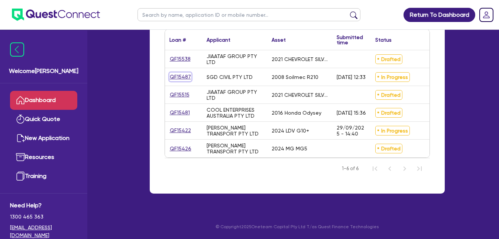
click at [183, 72] on link "QF15487" at bounding box center [181, 76] width 22 height 9
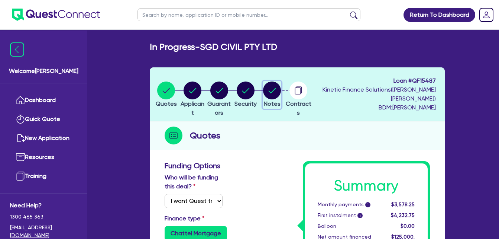
click at [281, 93] on circle "button" at bounding box center [272, 90] width 18 height 18
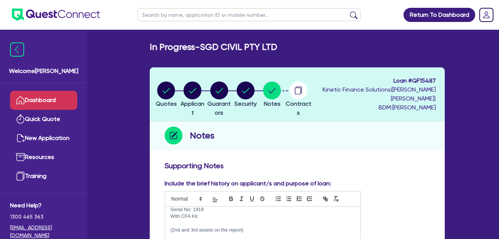
click at [43, 99] on link "Dashboard" at bounding box center [43, 100] width 67 height 19
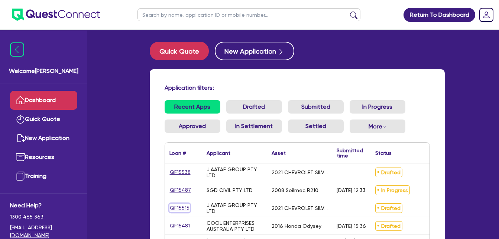
click at [176, 205] on link "QF15515" at bounding box center [180, 207] width 20 height 9
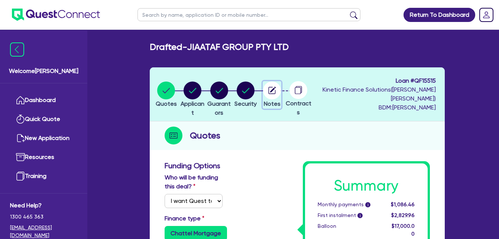
click at [281, 95] on circle "button" at bounding box center [272, 90] width 18 height 18
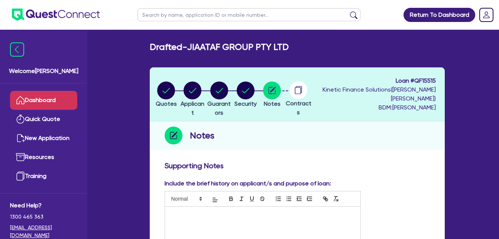
click at [45, 105] on link "Dashboard" at bounding box center [43, 100] width 67 height 19
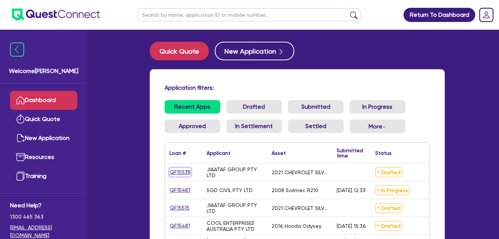
click at [178, 172] on link "QF15538" at bounding box center [181, 172] width 22 height 9
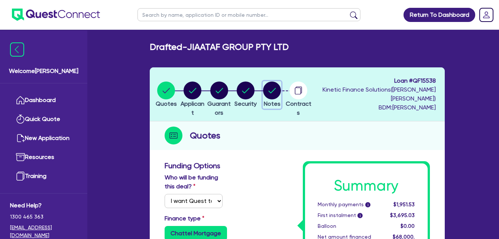
click at [281, 90] on circle "button" at bounding box center [272, 90] width 18 height 18
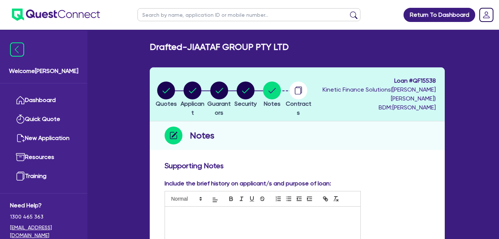
drag, startPoint x: 311, startPoint y: 162, endPoint x: 309, endPoint y: 158, distance: 5.2
click at [228, 93] on circle "button" at bounding box center [219, 90] width 18 height 18
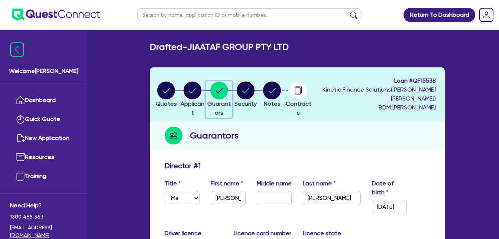
scroll to position [198, 0]
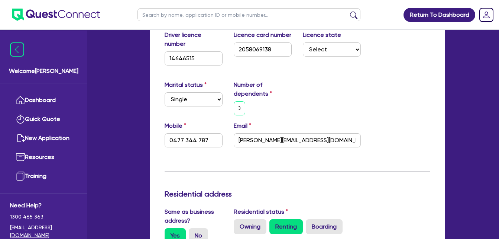
drag, startPoint x: 239, startPoint y: 110, endPoint x: 274, endPoint y: 110, distance: 34.9
click at [274, 110] on div "0" at bounding box center [262, 108] width 69 height 14
drag, startPoint x: 241, startPoint y: 109, endPoint x: 229, endPoint y: 110, distance: 11.9
click at [229, 110] on div "2" at bounding box center [239, 108] width 23 height 14
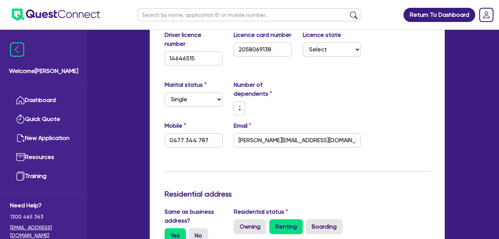
click at [267, 113] on div "2" at bounding box center [262, 108] width 69 height 14
click at [388, 130] on div "Mobile [PHONE_NUMBER] Email [PERSON_NAME][EMAIL_ADDRESS][DOMAIN_NAME]" at bounding box center [297, 137] width 277 height 32
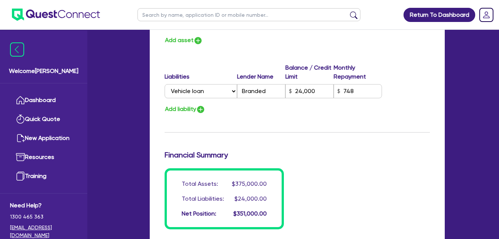
scroll to position [746, 0]
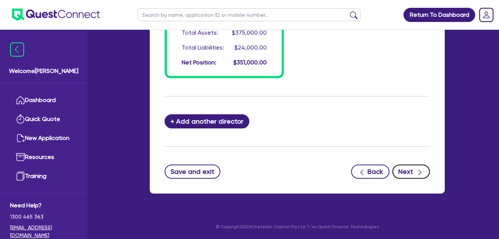
click at [412, 172] on button "Next" at bounding box center [412, 171] width 38 height 14
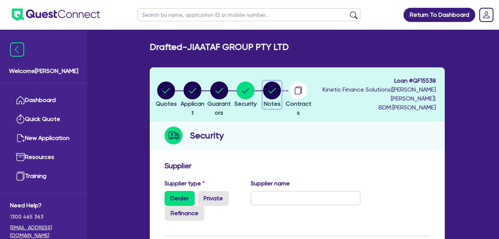
click at [281, 94] on circle "button" at bounding box center [272, 90] width 18 height 18
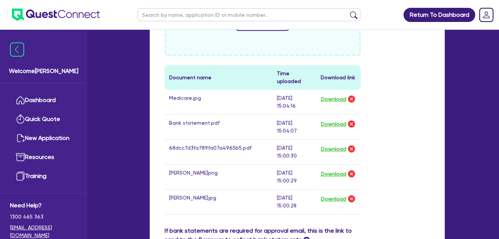
scroll to position [127, 0]
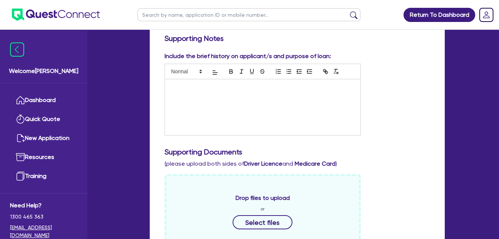
click at [217, 106] on div at bounding box center [263, 107] width 196 height 56
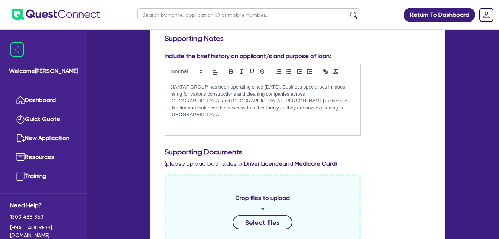
scroll to position [0, 0]
drag, startPoint x: 188, startPoint y: 102, endPoint x: 241, endPoint y: 99, distance: 52.8
click at [241, 99] on p "JIAATAF GROUP has been operating since [DATE]. Business specializes in labor hi…" at bounding box center [263, 101] width 184 height 34
click at [231, 110] on p "JIAATAF GROUP has been operating since [DATE]. Business specializes in labor hi…" at bounding box center [263, 101] width 184 height 34
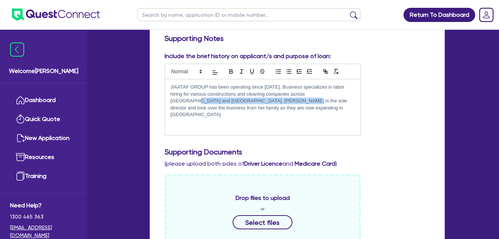
drag, startPoint x: 230, startPoint y: 101, endPoint x: 325, endPoint y: 96, distance: 95.3
click at [325, 96] on p "JIAATAF GROUP has been operating since [DATE]. Business specializes in labor hi…" at bounding box center [263, 101] width 184 height 34
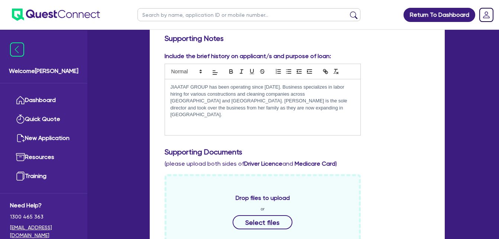
click at [320, 107] on p "JIAATAF GROUP has been operating since [DATE]. Business specializes in labor hi…" at bounding box center [263, 101] width 184 height 34
drag, startPoint x: 291, startPoint y: 102, endPoint x: 346, endPoint y: 107, distance: 55.6
click at [349, 106] on p "JIAATAF GROUP has been operating since [DATE]. Business specializes in labor hi…" at bounding box center [263, 101] width 184 height 34
click at [336, 113] on div "JIAATAF GROUP has been operating since [DATE]. Business specializes in labor hi…" at bounding box center [263, 107] width 196 height 56
click at [306, 105] on p "JIAATAF GROUP has been operating since [DATE]. Business specializes in labor hi…" at bounding box center [263, 101] width 184 height 34
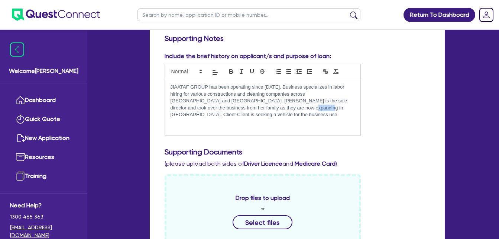
drag, startPoint x: 251, startPoint y: 107, endPoint x: 237, endPoint y: 109, distance: 13.9
click at [237, 109] on p "JIAATAF GROUP has been operating since [DATE]. Business specializes in labor hi…" at bounding box center [263, 101] width 184 height 34
click at [348, 109] on p "JIAATAF GROUP has been operating since [DATE]. Business specializes in labor hi…" at bounding box center [263, 101] width 184 height 34
drag, startPoint x: 237, startPoint y: 108, endPoint x: 222, endPoint y: 109, distance: 15.6
click at [222, 109] on p "JIAATAF GROUP has been operating since [DATE]. Business specializes in labor hi…" at bounding box center [263, 101] width 184 height 34
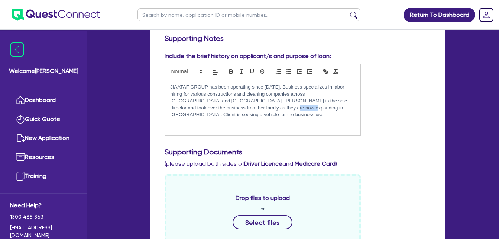
click at [222, 109] on p "JIAATAF GROUP has been operating since [DATE]. Business specializes in labor hi…" at bounding box center [263, 101] width 184 height 34
click at [237, 106] on p "JIAATAF GROUP has been operating since [DATE]. Business specializes in labor hi…" at bounding box center [263, 101] width 184 height 34
click at [231, 115] on p "JIAATAF GROUP has been operating since [DATE]. Business specializes in labor hi…" at bounding box center [263, 104] width 184 height 41
click at [227, 115] on p "JIAATAF GROUP has been operating since [DATE]. Business specializes in labor hi…" at bounding box center [263, 104] width 184 height 41
click at [334, 114] on p "JIAATAF GROUP has been operating since [DATE]. Business specializes in labor hi…" at bounding box center [263, 104] width 184 height 41
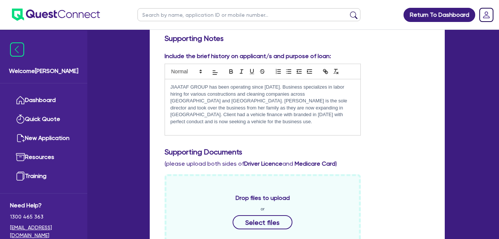
click at [259, 114] on p "JIAATAF GROUP has been operating since [DATE]. Business specializes in labor hi…" at bounding box center [263, 104] width 184 height 41
drag, startPoint x: 349, startPoint y: 115, endPoint x: 326, endPoint y: 116, distance: 23.0
click at [326, 116] on p "JIAATAF GROUP has been operating since [DATE]. Business specializes in labor hi…" at bounding box center [263, 104] width 184 height 41
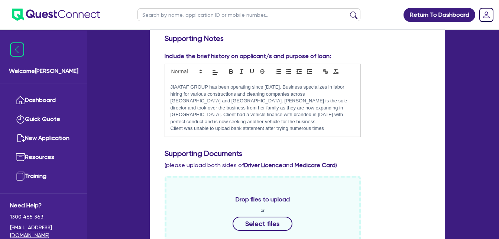
click at [329, 125] on p "Client was unable to upload bank statement after trying numerous times" at bounding box center [263, 128] width 184 height 7
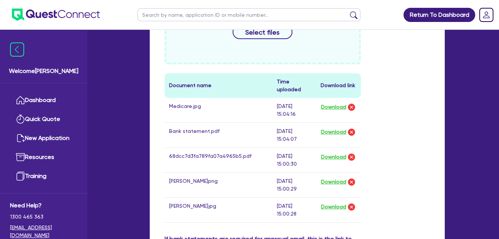
scroll to position [524, 0]
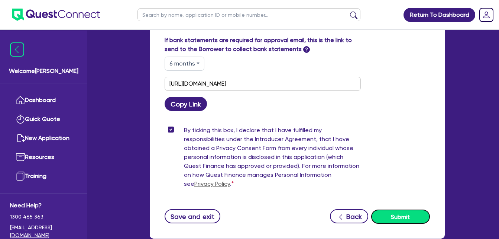
click at [413, 210] on button "Submit" at bounding box center [400, 216] width 59 height 14
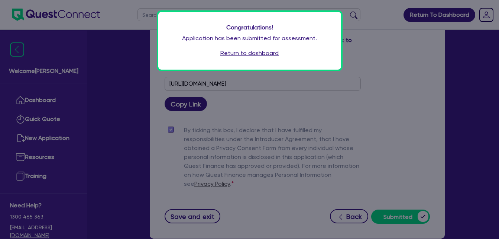
click at [258, 54] on link "Return to dashboard" at bounding box center [249, 53] width 58 height 9
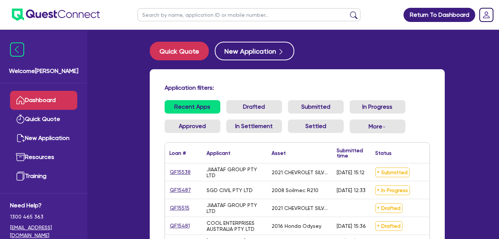
click at [54, 100] on link "Dashboard" at bounding box center [43, 100] width 67 height 19
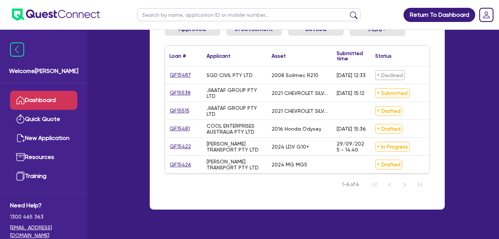
scroll to position [119, 0]
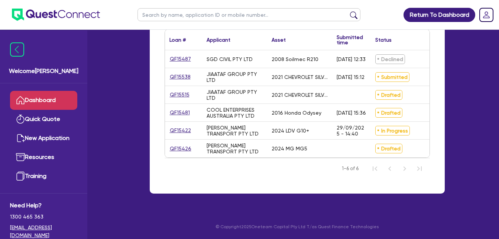
click at [370, 51] on div "[DATE] 12:33" at bounding box center [351, 58] width 39 height 17
click at [188, 55] on link "QF15487" at bounding box center [181, 59] width 22 height 9
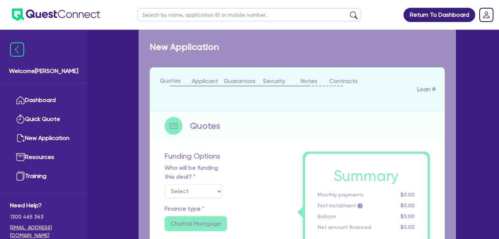
select select "Quest Finance - Own Book"
select select "PRIMARY_ASSETS"
type input "2008"
radio input "false"
radio input "true"
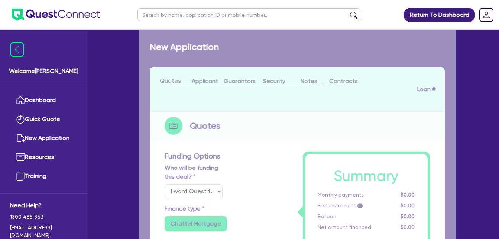
radio input "true"
type input "125,000"
type input "10"
type input "12,500"
type input "17.95"
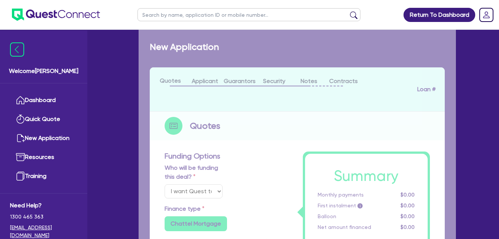
select select "CONSTRUCTION_AND_EARTHMOVING_EQUIPMENT"
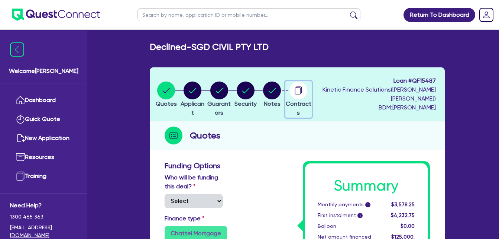
click at [307, 94] on circle "button" at bounding box center [299, 90] width 18 height 18
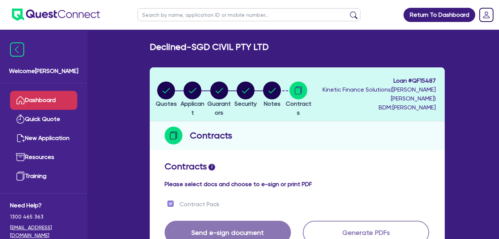
click at [49, 100] on link "Dashboard" at bounding box center [43, 100] width 67 height 19
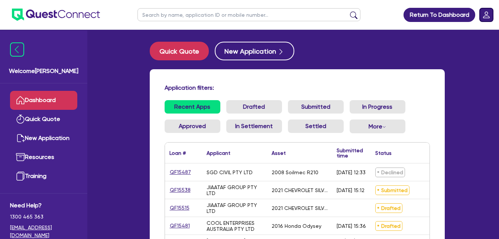
click at [492, 15] on rect "Dropdown toggle" at bounding box center [486, 14] width 13 height 13
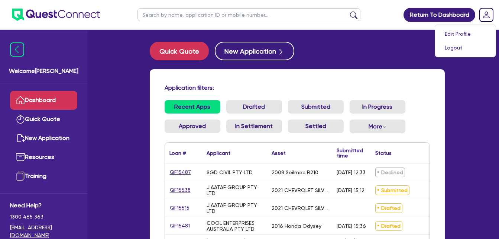
drag, startPoint x: 125, startPoint y: 72, endPoint x: 20, endPoint y: 76, distance: 104.9
click at [125, 72] on div "Welcome Farhan Dashboard Quick Quote New Application Resources Training Need He…" at bounding box center [249, 176] width 413 height 352
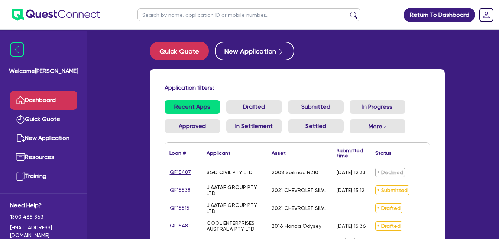
click at [369, 174] on div "[DATE] 12:33" at bounding box center [351, 171] width 39 height 17
click at [361, 170] on div "[DATE] 12:33" at bounding box center [351, 172] width 29 height 6
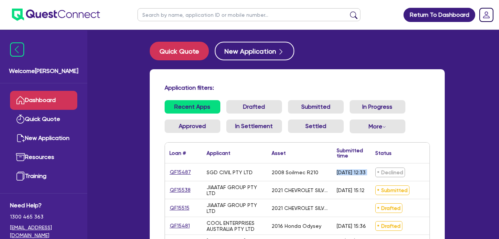
drag, startPoint x: 361, startPoint y: 170, endPoint x: 360, endPoint y: 174, distance: 3.7
click at [360, 174] on div "[DATE] 12:33" at bounding box center [351, 172] width 29 height 6
drag, startPoint x: 360, startPoint y: 174, endPoint x: 306, endPoint y: 165, distance: 55.3
click at [306, 165] on div "QF15487 SGD CIVIL PTY LTD 2008 Soilmec R210 07/10/2025 - 12:33 Declined $125,00…" at bounding box center [339, 172] width 349 height 18
click at [306, 165] on div "2008 Soilmec R210" at bounding box center [299, 171] width 65 height 17
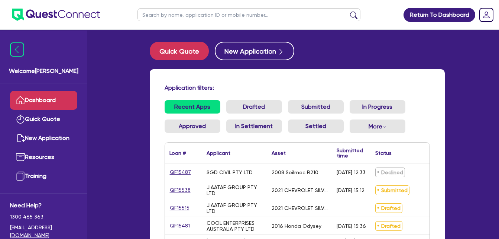
click at [311, 168] on div "2008 Soilmec R210" at bounding box center [299, 171] width 65 height 17
drag, startPoint x: 311, startPoint y: 168, endPoint x: 313, endPoint y: 173, distance: 4.7
click at [313, 173] on div "2008 Soilmec R210" at bounding box center [295, 172] width 47 height 6
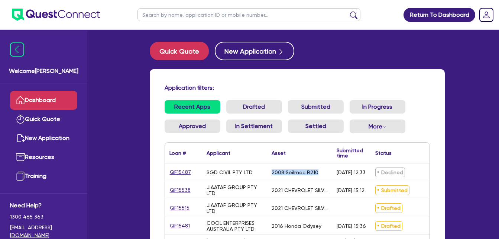
click at [313, 173] on div "2008 Soilmec R210" at bounding box center [295, 172] width 47 height 6
